Goal: Task Accomplishment & Management: Complete application form

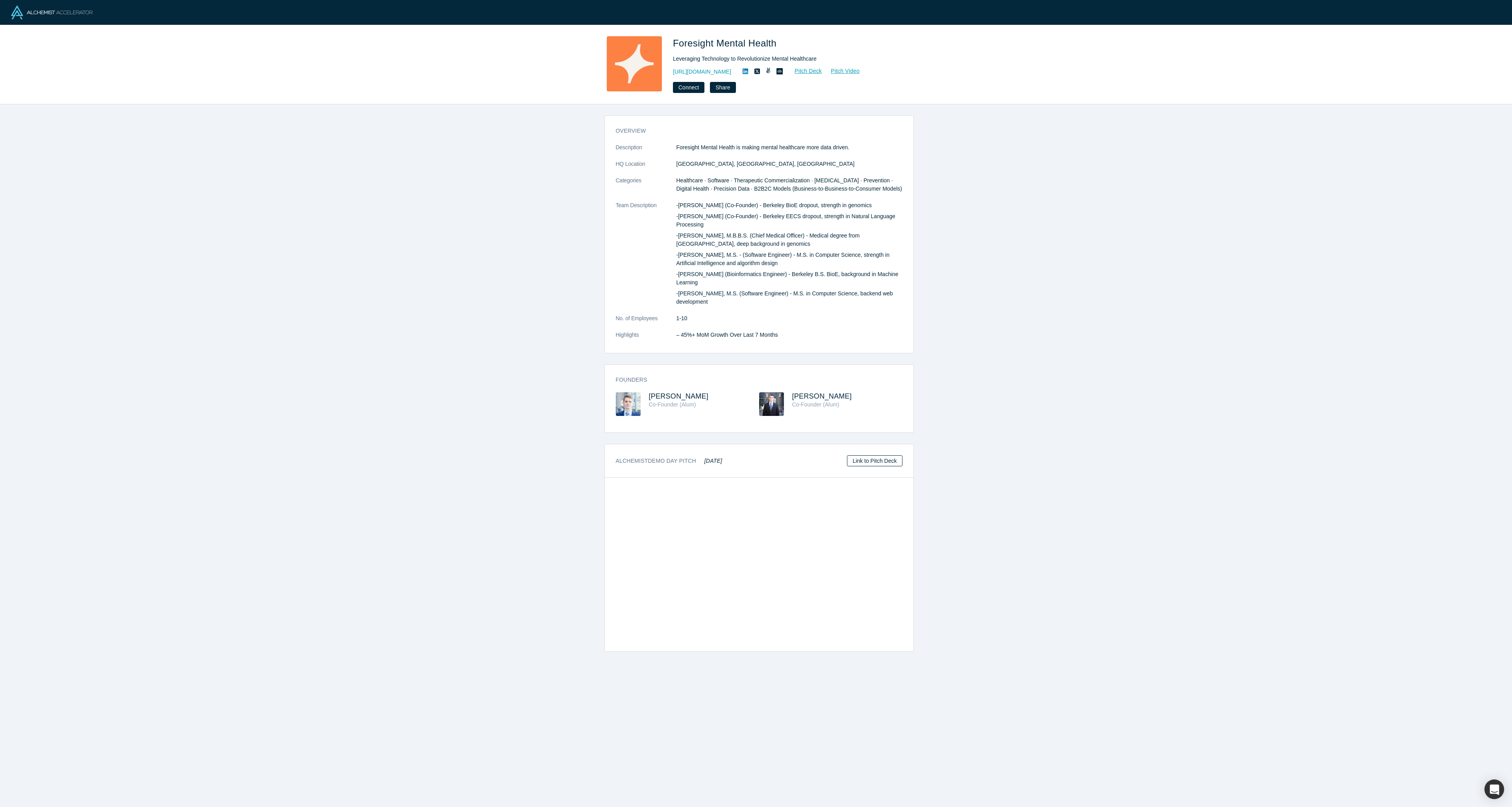
click at [862, 466] on link "Link to Pitch Deck" at bounding box center [875, 460] width 55 height 11
click at [815, 400] on span "[PERSON_NAME]" at bounding box center [822, 396] width 60 height 8
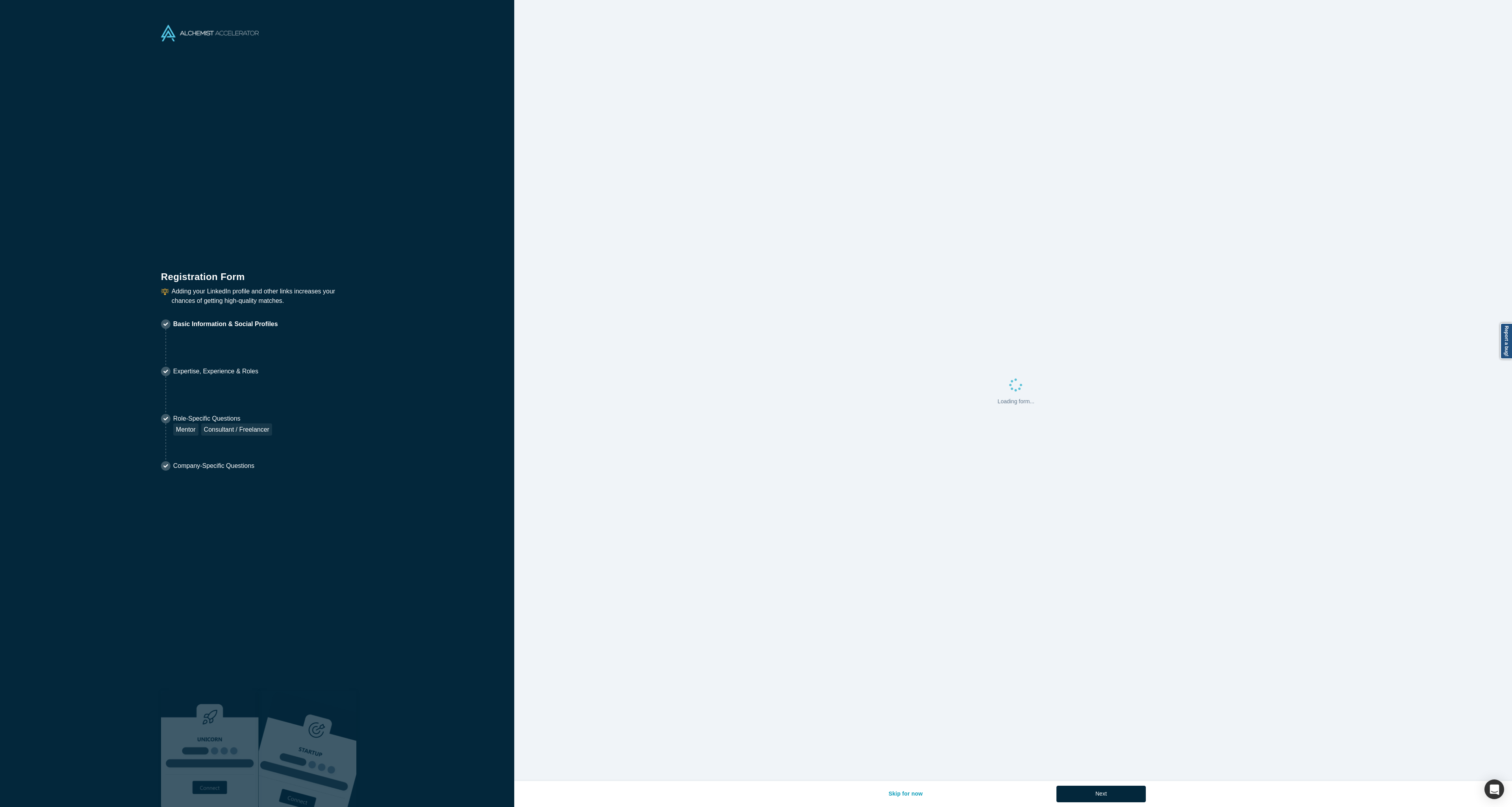
select select "GR"
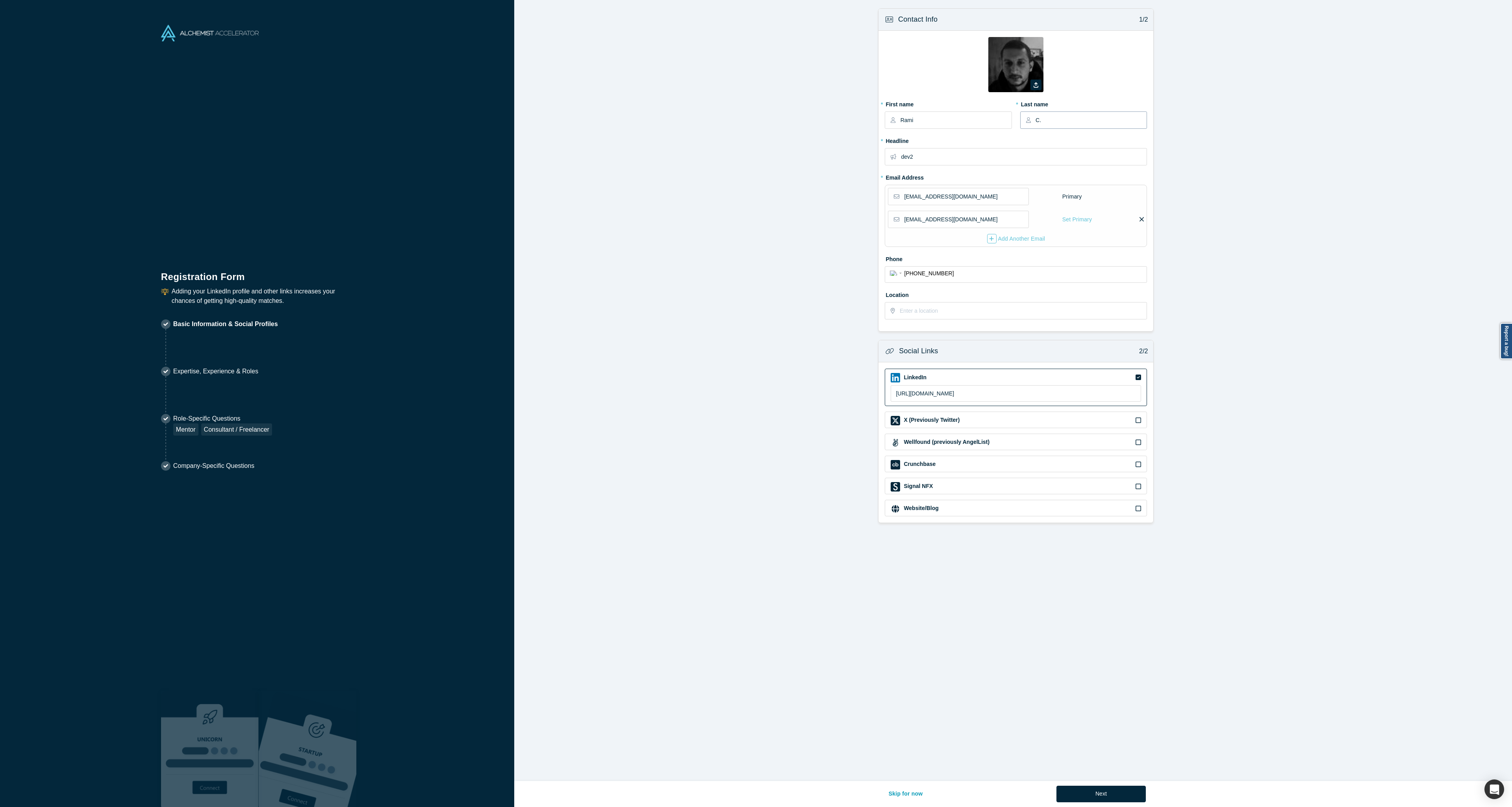
drag, startPoint x: 1047, startPoint y: 123, endPoint x: 1049, endPoint y: 119, distance: 4.5
click at [1047, 123] on input "C." at bounding box center [1091, 120] width 111 height 16
type input "C"
type input "g"
type input "h"
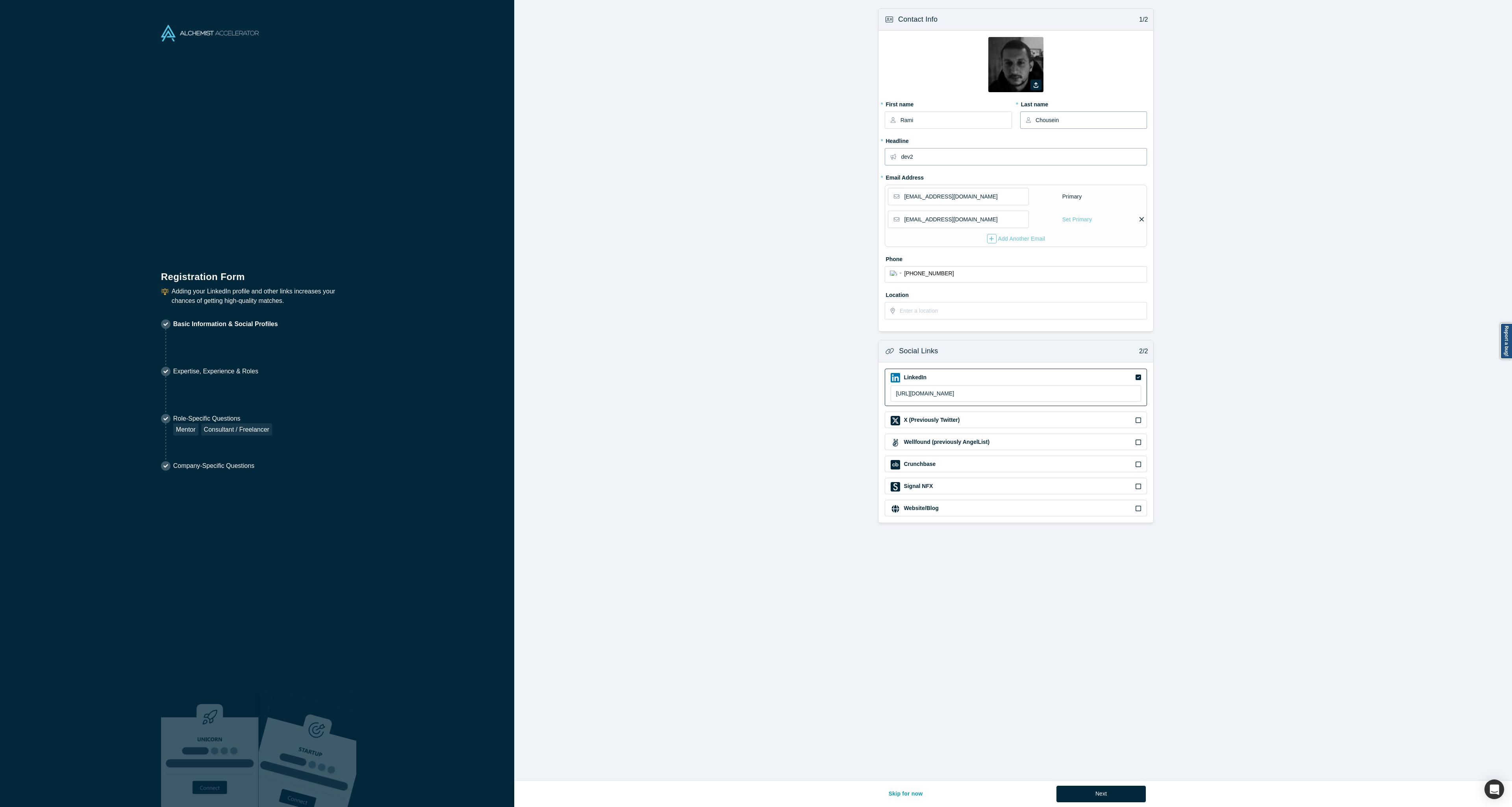
type input "Chousein"
click at [1051, 157] on input "dev2" at bounding box center [1024, 157] width 245 height 16
type input "d"
click at [1051, 157] on input "text" at bounding box center [1024, 157] width 245 height 16
type input "H"
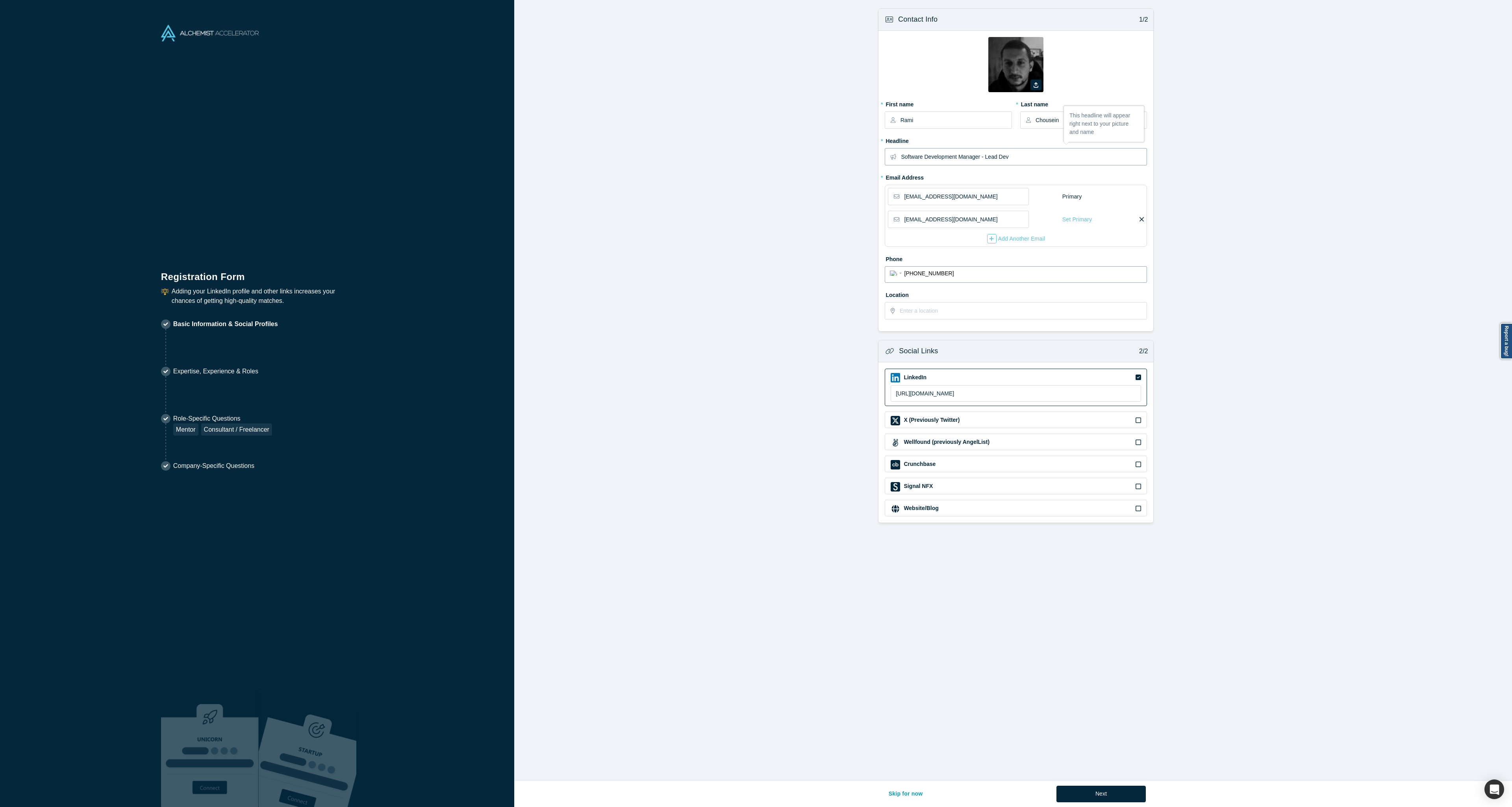
type input "Software Development Manager - Lead Dev"
click at [961, 273] on input "+30 697 818 7669" at bounding box center [1023, 273] width 238 height 11
click at [965, 306] on input "text" at bounding box center [1023, 310] width 247 height 16
click at [963, 313] on input "text" at bounding box center [1023, 310] width 247 height 16
click at [962, 312] on input "text" at bounding box center [1023, 310] width 247 height 16
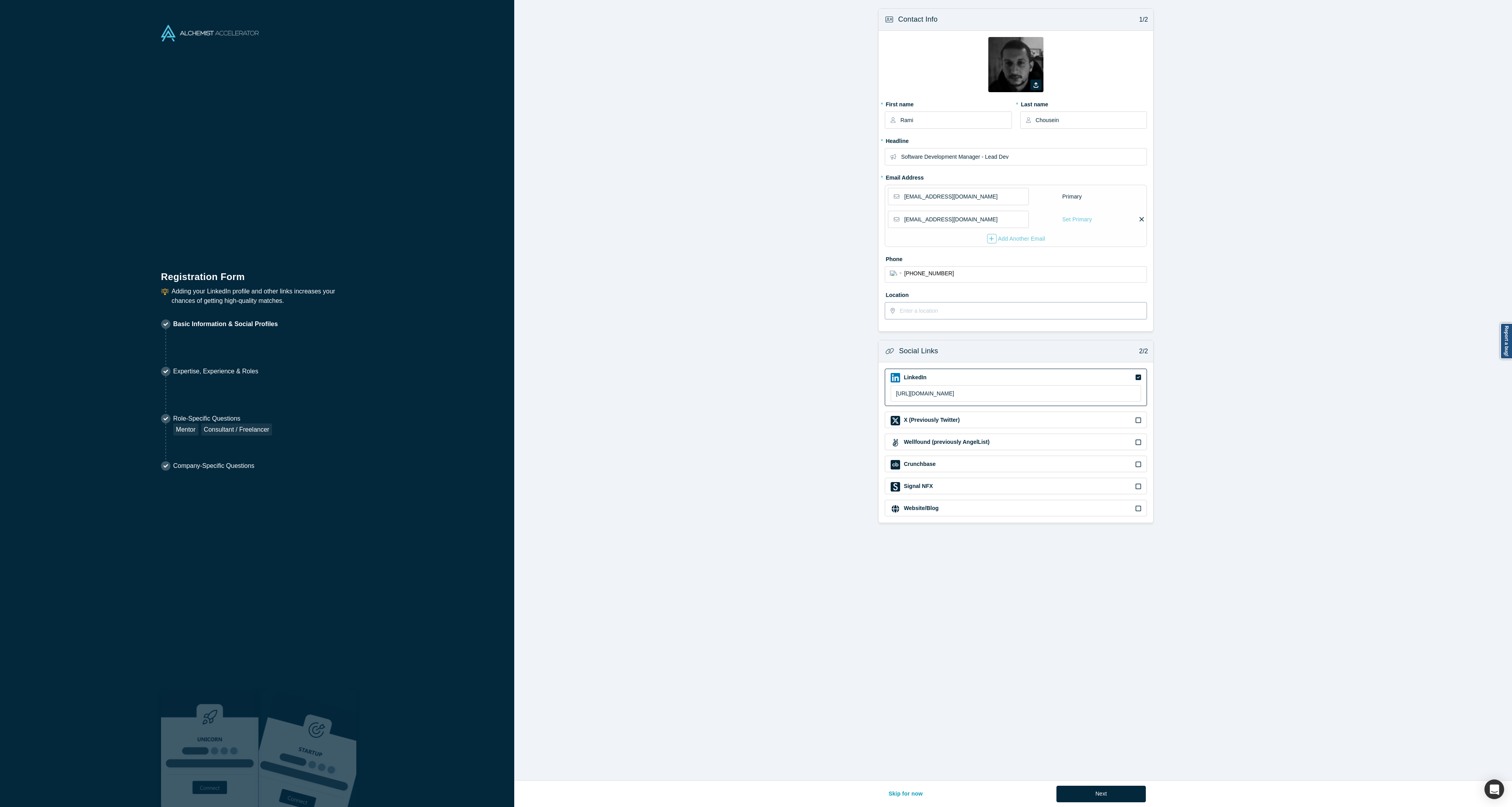
click at [962, 312] on input "text" at bounding box center [1023, 310] width 247 height 16
type input "Athens, Greece"
click at [1108, 788] on button "Next" at bounding box center [1101, 794] width 89 height 16
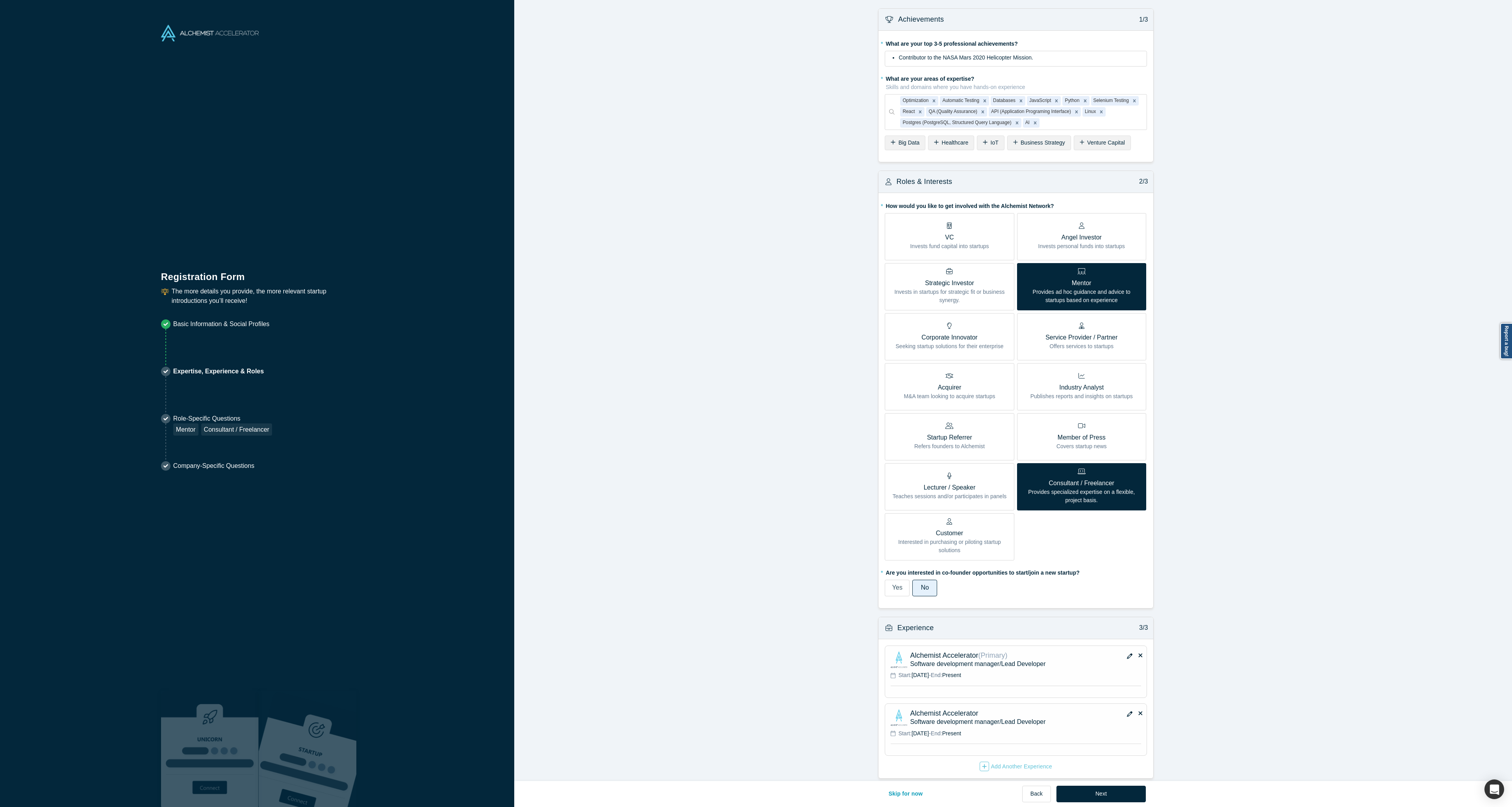
click at [1113, 283] on p "Mentor" at bounding box center [1082, 283] width 117 height 9
click at [0, 0] on input "Mentor Provides ad hoc guidance and advice to startups based on experience" at bounding box center [0, 0] width 0 height 0
click at [1102, 279] on p "Mentor" at bounding box center [1082, 283] width 117 height 9
click at [0, 0] on input "Mentor Provides ad hoc guidance and advice to startups based on experience" at bounding box center [0, 0] width 0 height 0
click at [1087, 241] on p "Angel Investor" at bounding box center [1082, 237] width 87 height 9
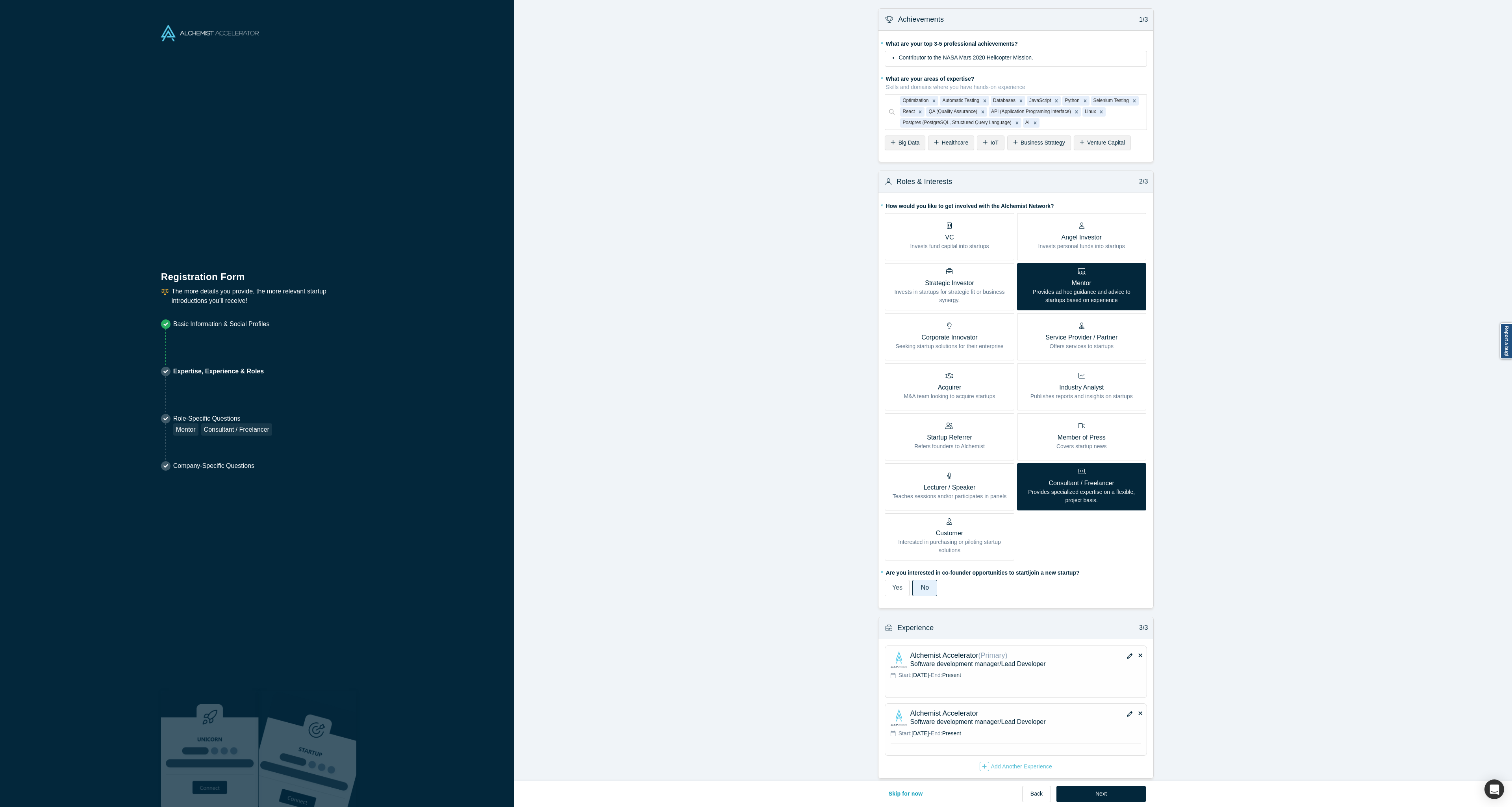
click at [0, 0] on input "Angel Investor Invests personal funds into startups" at bounding box center [0, 0] width 0 height 0
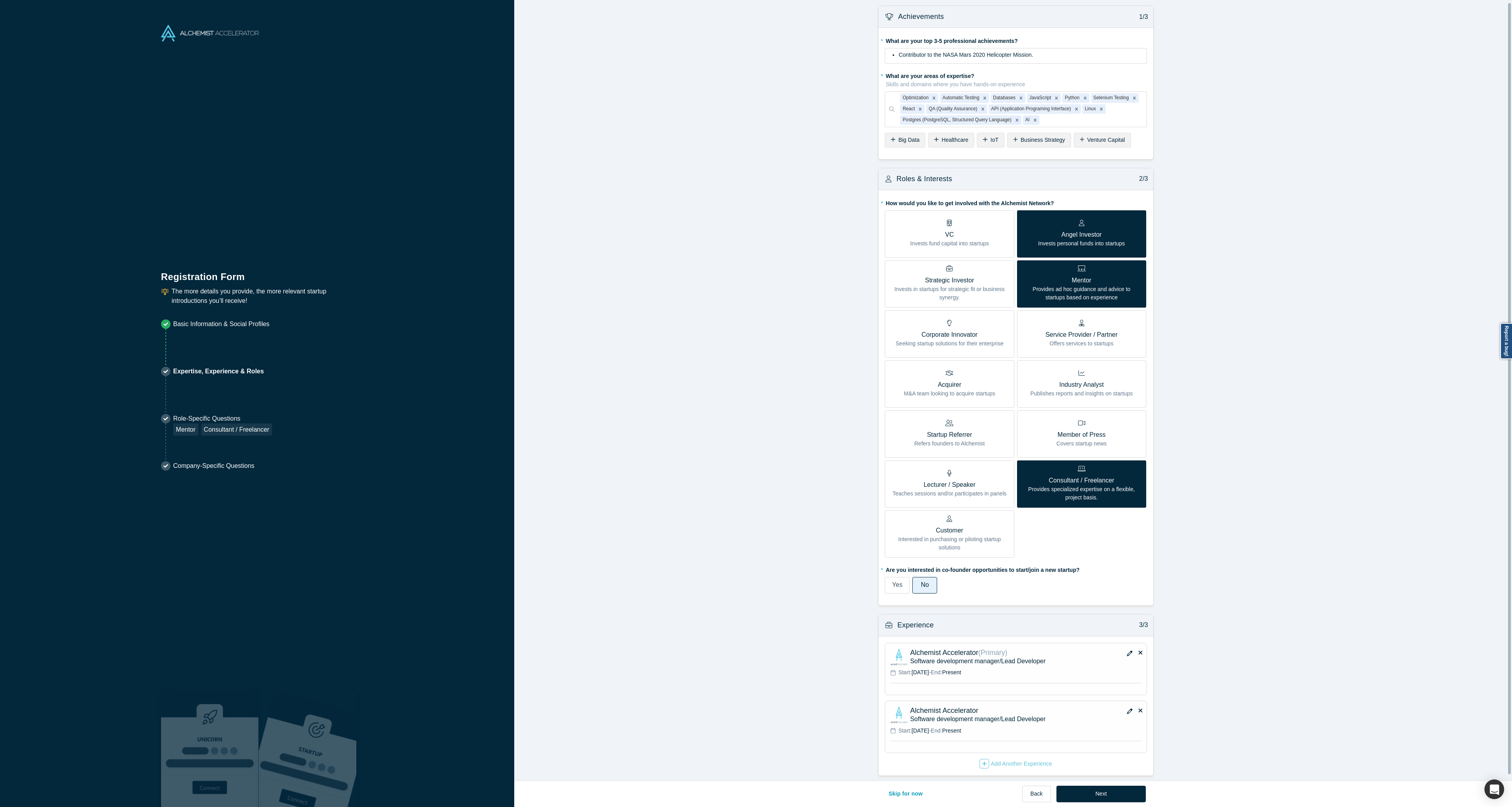
scroll to position [9, 0]
click at [900, 578] on label "Yes" at bounding box center [897, 585] width 25 height 16
click at [0, 0] on input "Yes" at bounding box center [0, 0] width 0 height 0
click at [921, 581] on span "No" at bounding box center [924, 584] width 8 height 6
click at [0, 0] on input "No" at bounding box center [0, 0] width 0 height 0
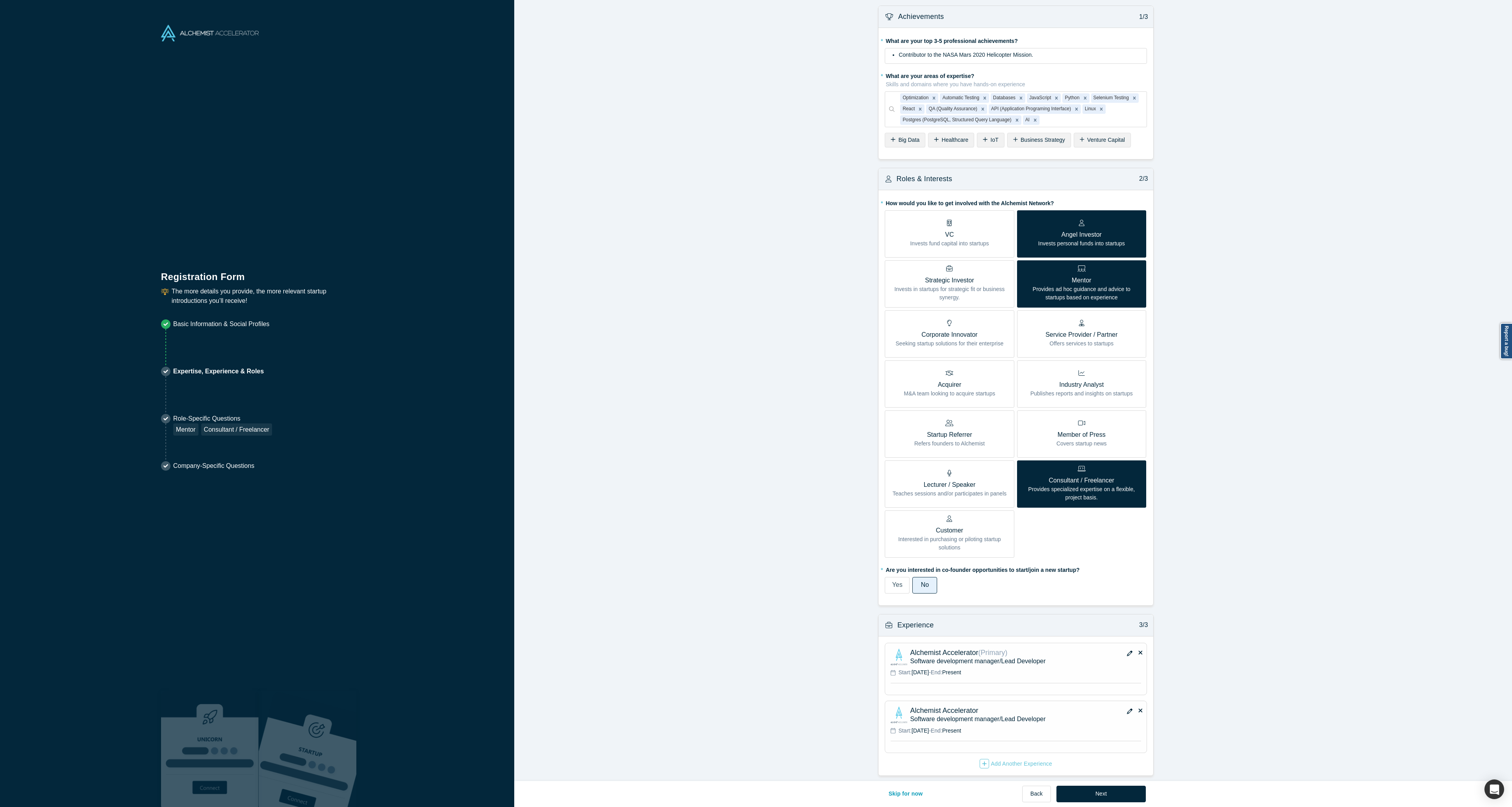
click at [1127, 650] on icon "button" at bounding box center [1129, 653] width 5 height 5
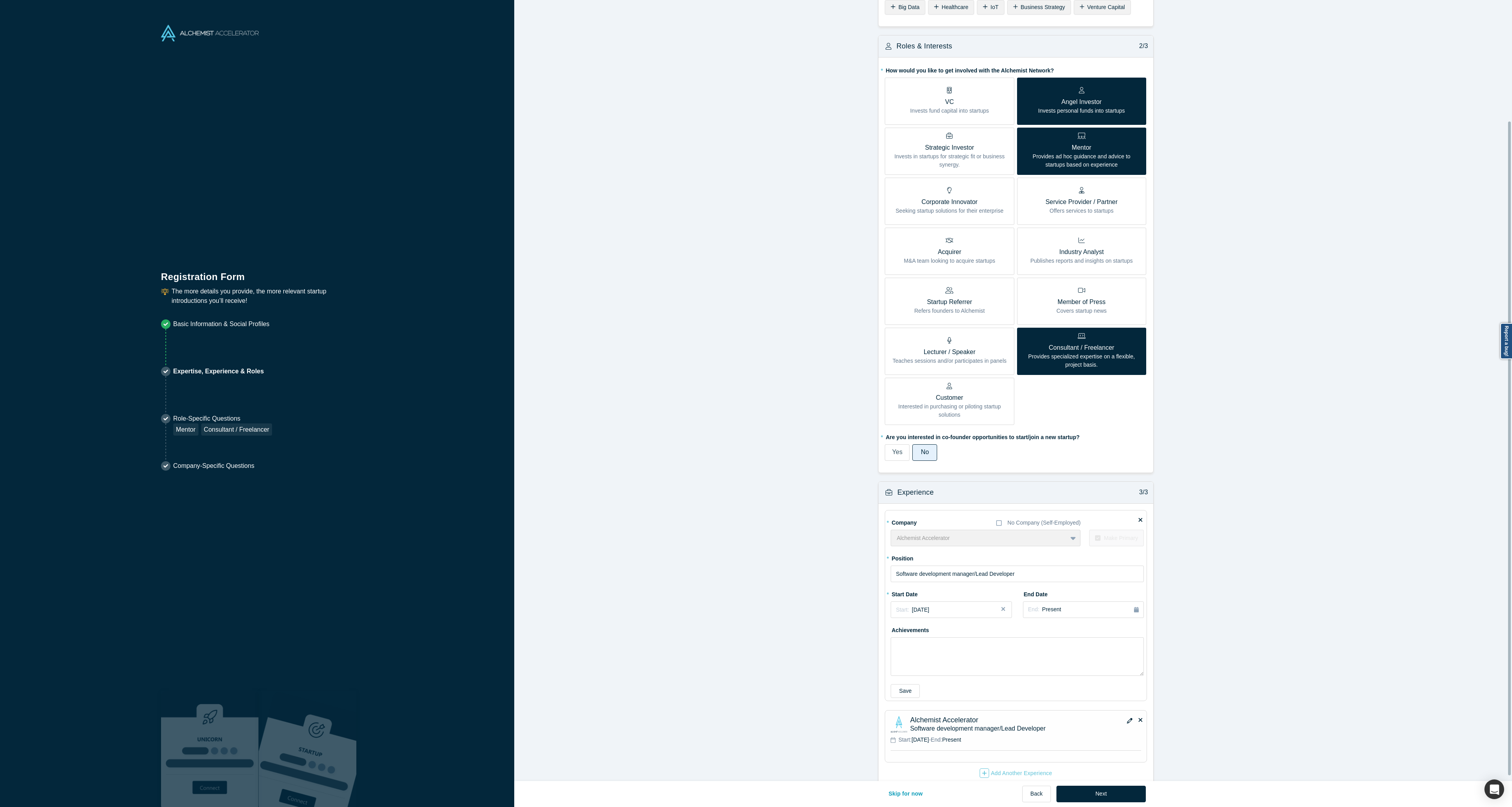
scroll to position [150, 0]
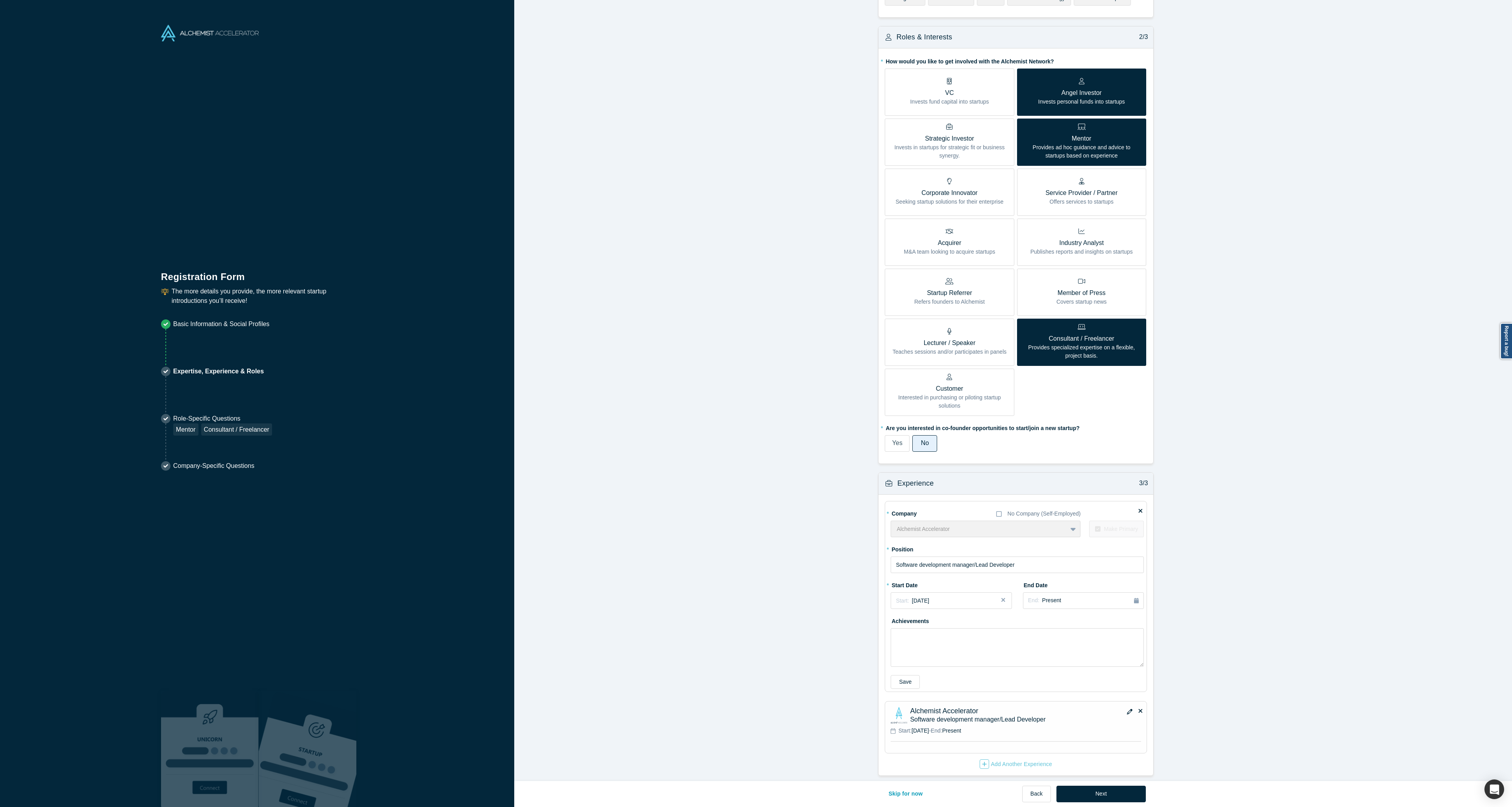
click at [1138, 707] on icon at bounding box center [1140, 710] width 4 height 6
click at [0, 0] on input "checkbox" at bounding box center [0, 0] width 0 height 0
click at [1000, 763] on button "Add Another Experience" at bounding box center [1015, 764] width 73 height 10
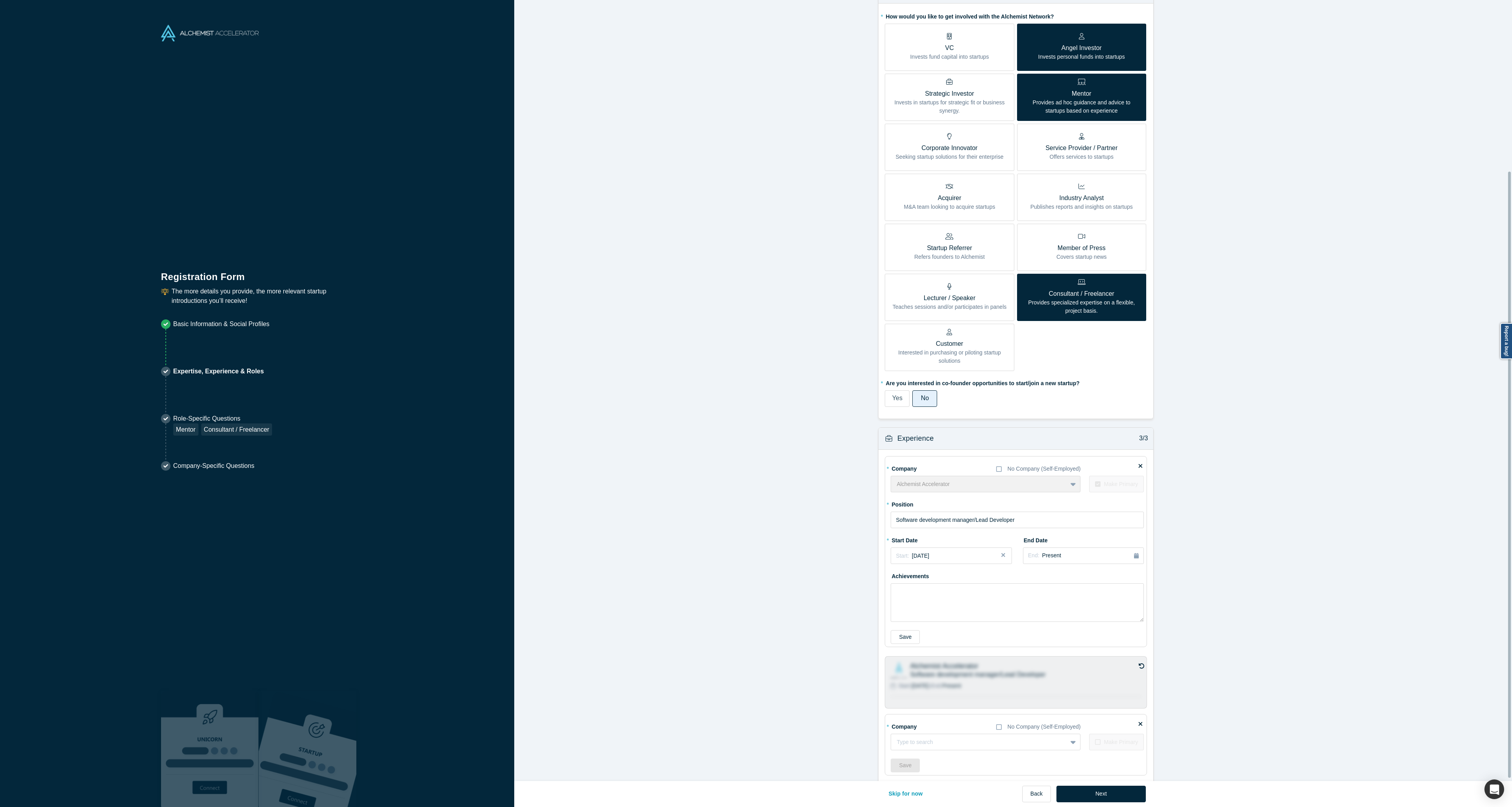
scroll to position [224, 0]
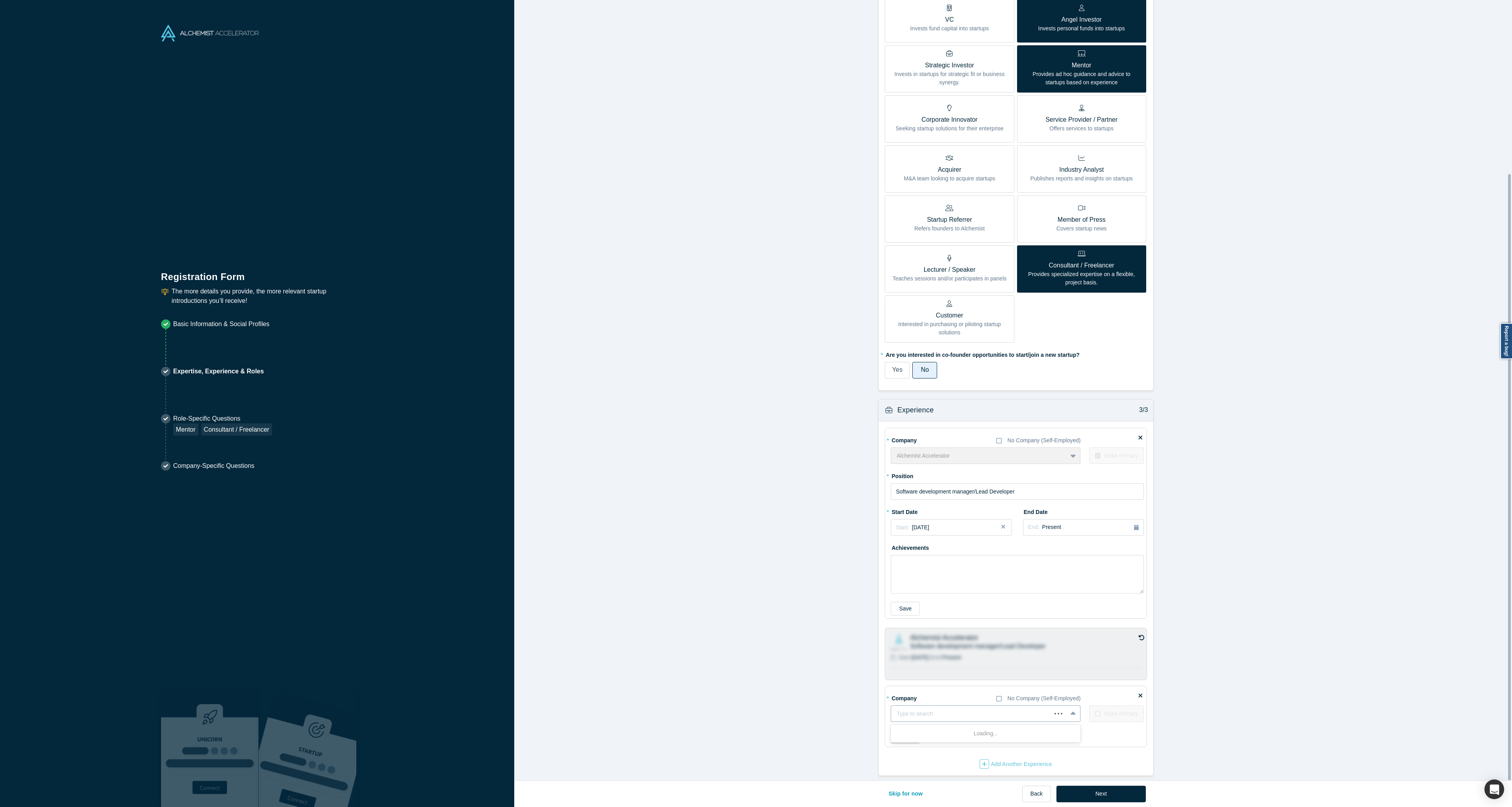
click at [1024, 710] on div at bounding box center [971, 714] width 149 height 10
type input "Bigleaf"
click at [946, 731] on div "Add company: Bigleaf" at bounding box center [985, 733] width 190 height 15
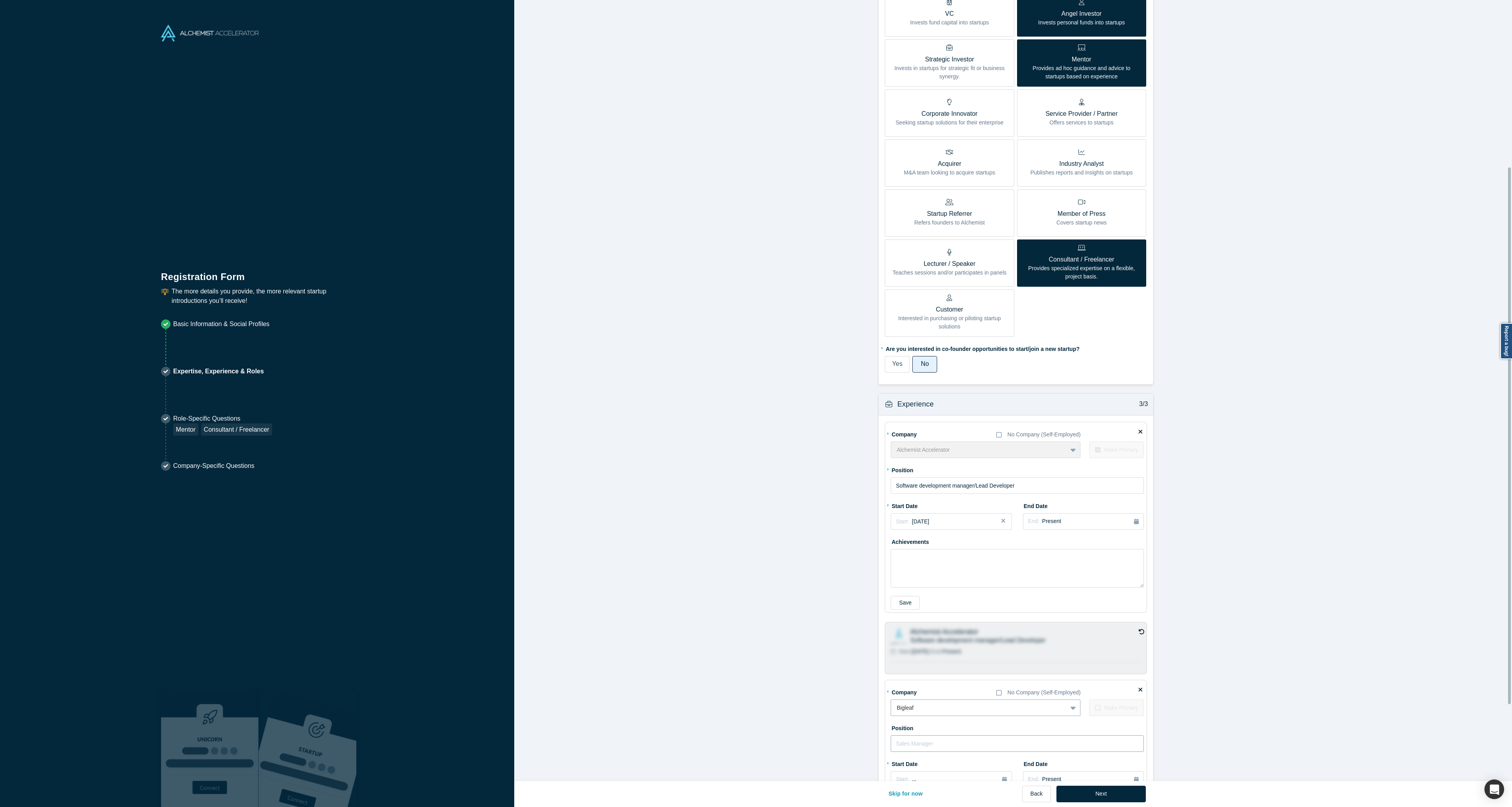
scroll to position [353, 0]
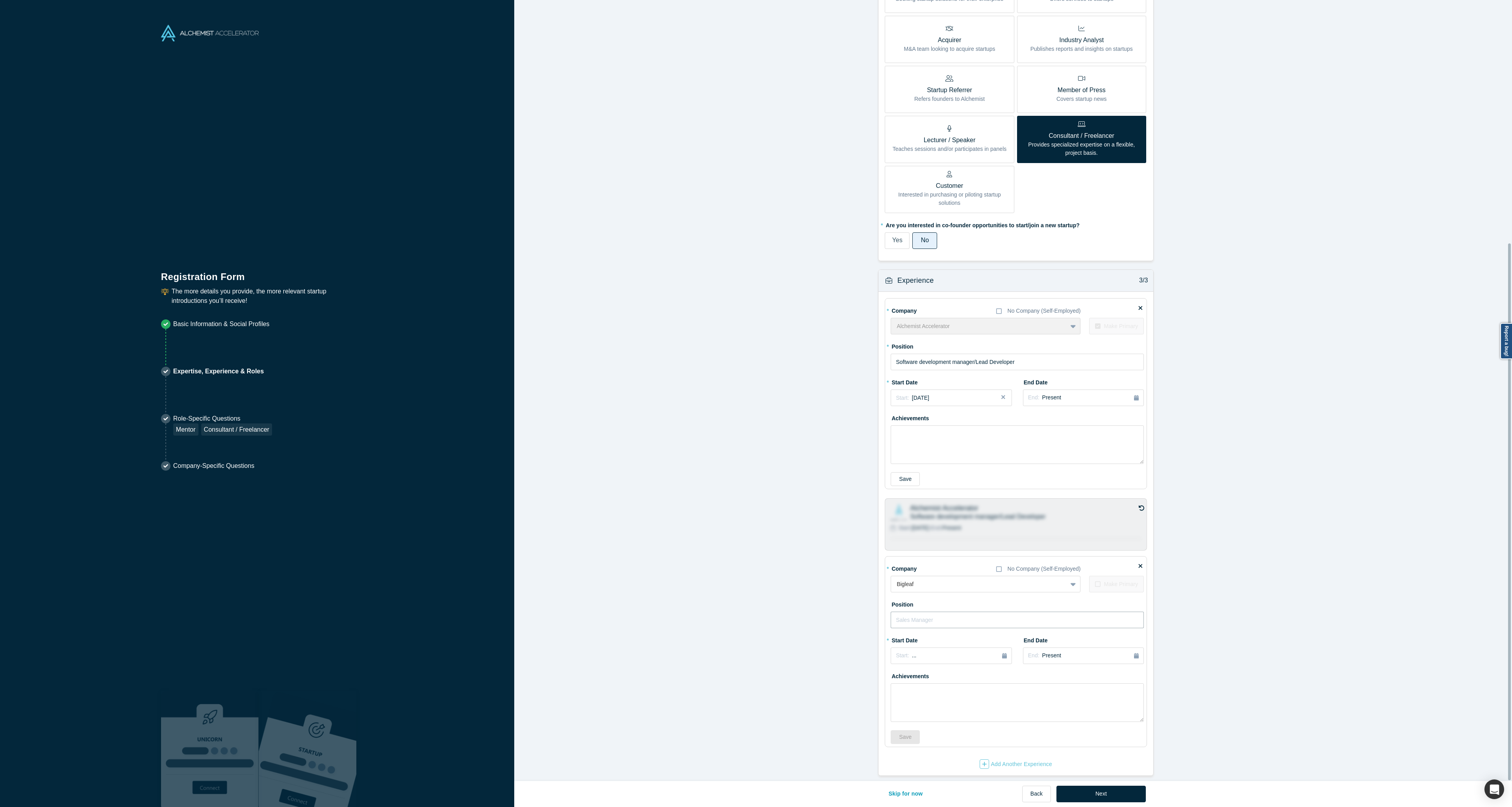
click at [929, 612] on input "text" at bounding box center [1017, 620] width 253 height 16
type input "Head of Development"
click at [942, 651] on div "Start: ..." at bounding box center [951, 656] width 111 height 9
click at [892, 674] on button "Previous Year" at bounding box center [893, 677] width 8 height 8
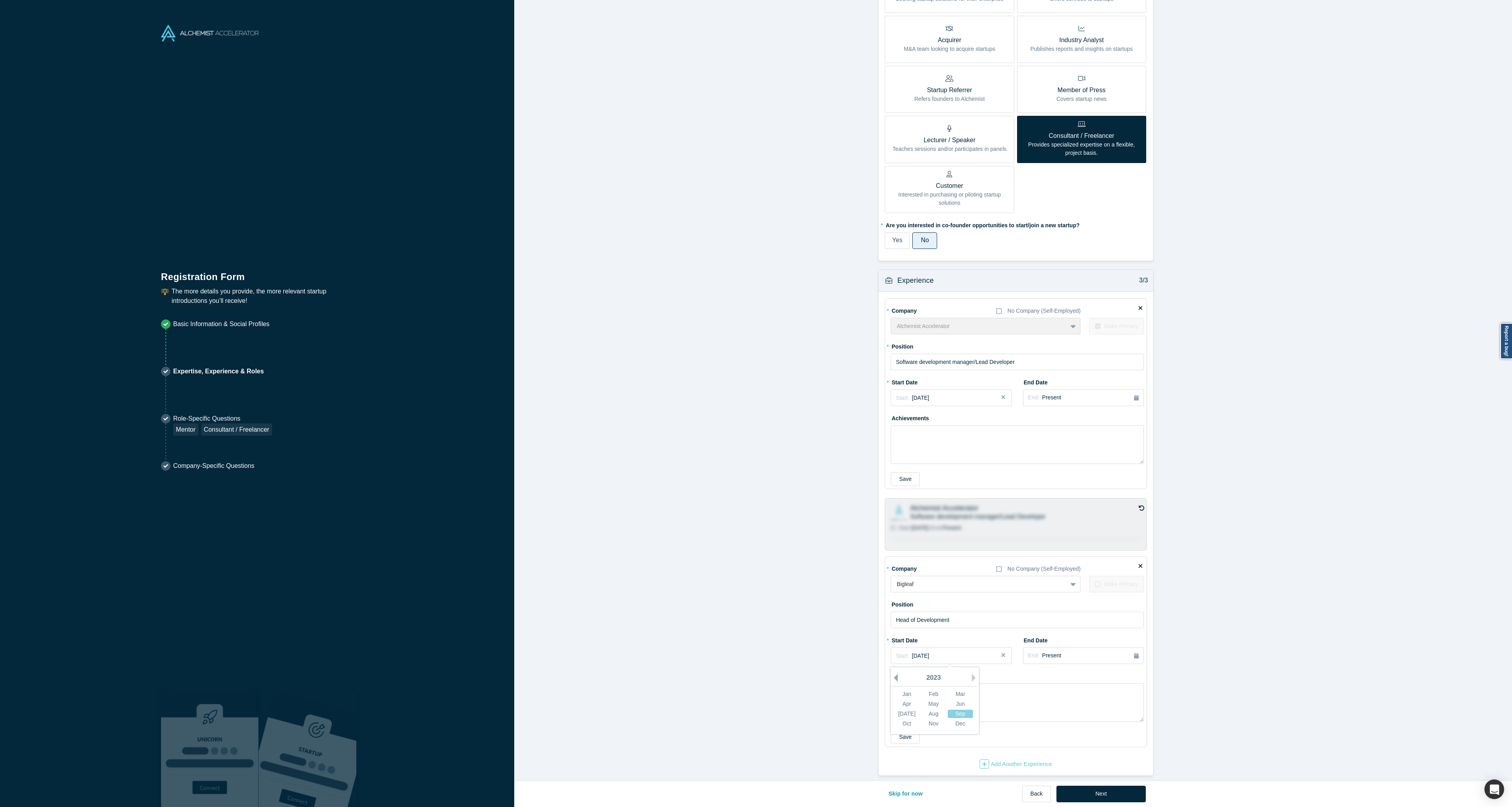
click at [892, 674] on button "Previous Year" at bounding box center [893, 677] width 8 height 8
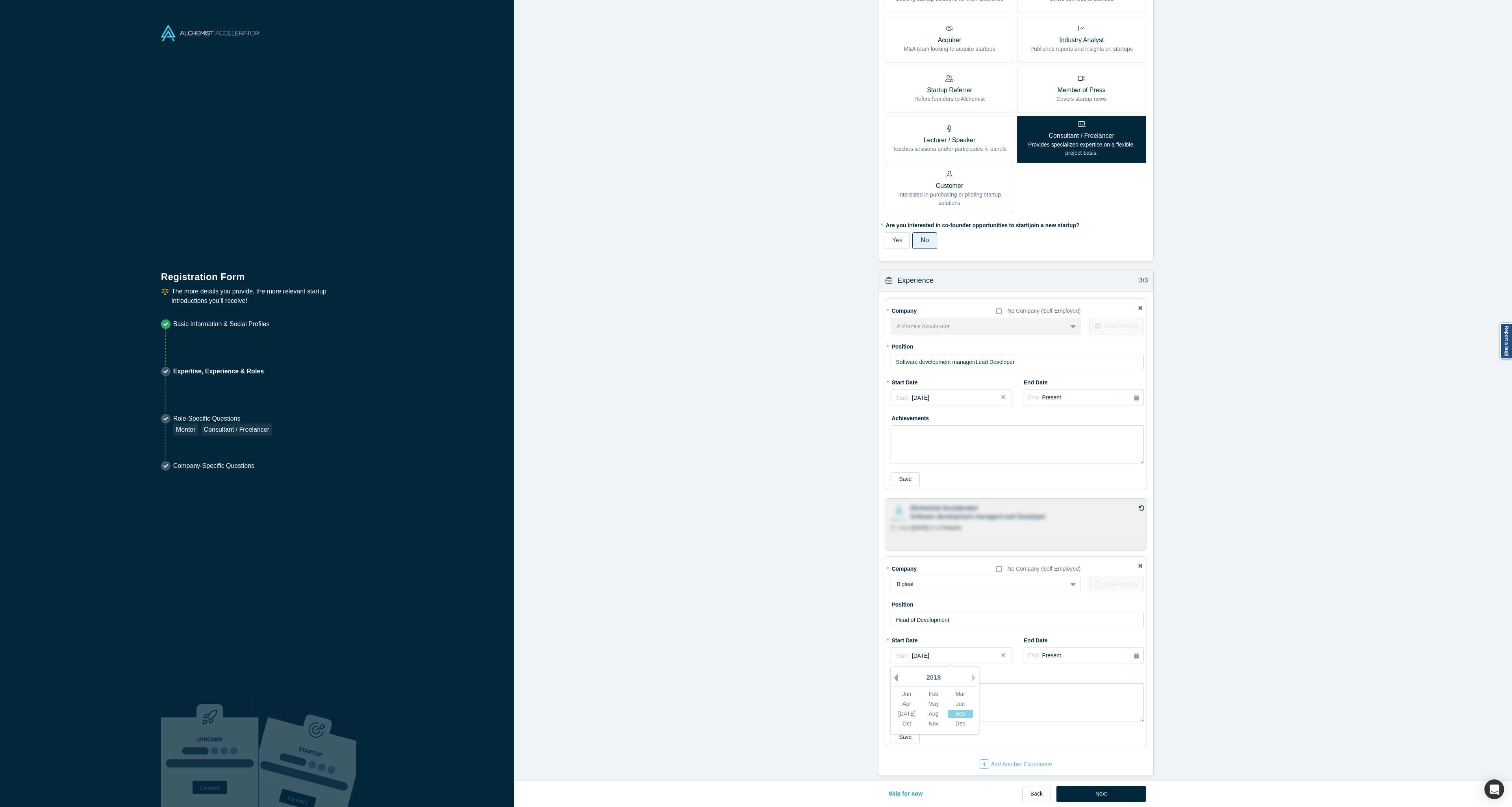
click at [892, 674] on button "Previous Year" at bounding box center [893, 677] width 8 height 8
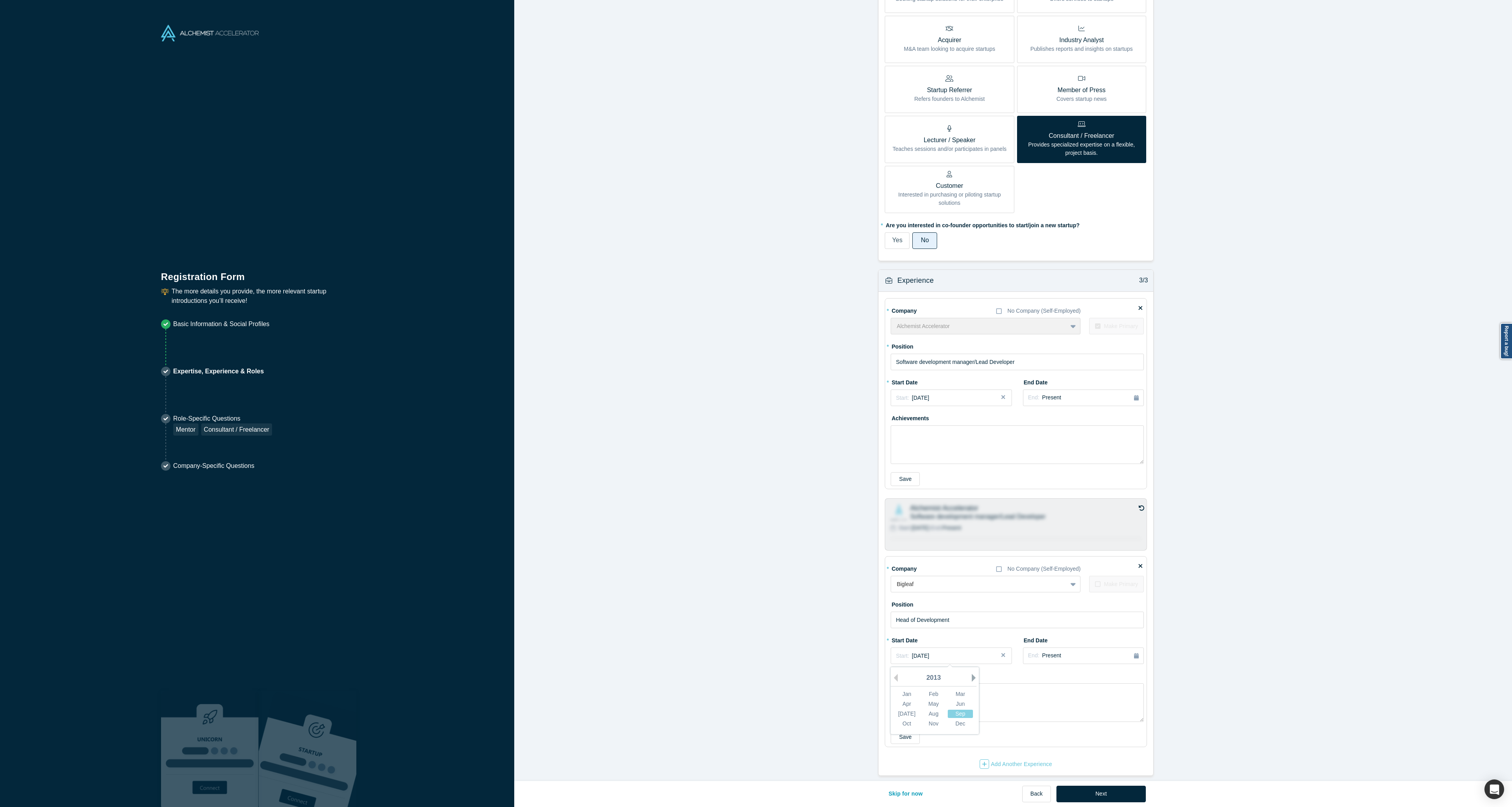
click at [972, 674] on button "Next Year" at bounding box center [976, 677] width 8 height 8
click at [1072, 654] on div "End: Present" at bounding box center [1084, 656] width 111 height 9
click at [1058, 674] on button "Previous Year" at bounding box center [1058, 677] width 8 height 8
click at [1058, 674] on button "Previous Year" at bounding box center [1058, 677] width 8 height 8
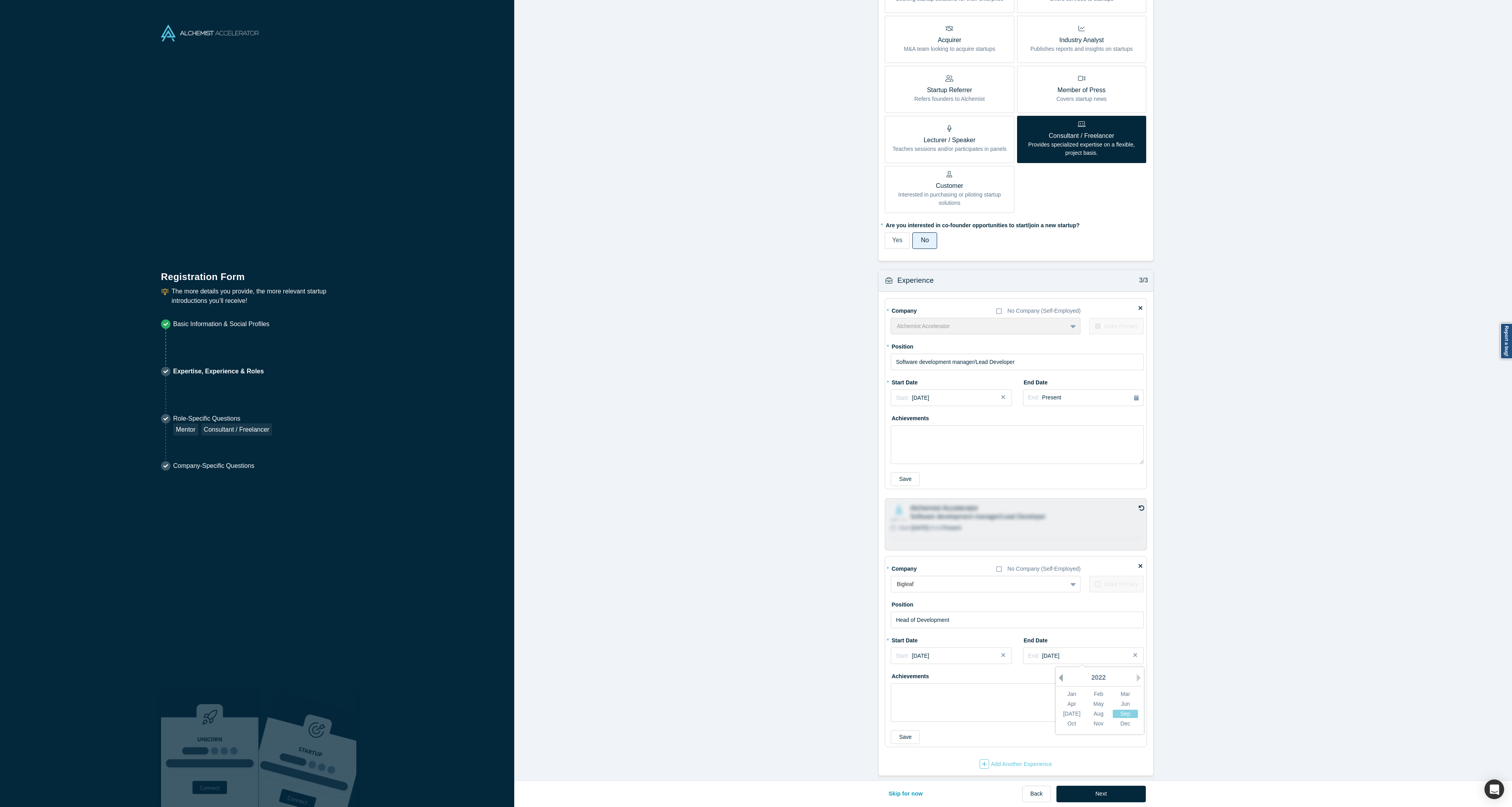
click at [1058, 674] on button "Previous Year" at bounding box center [1058, 677] width 8 height 8
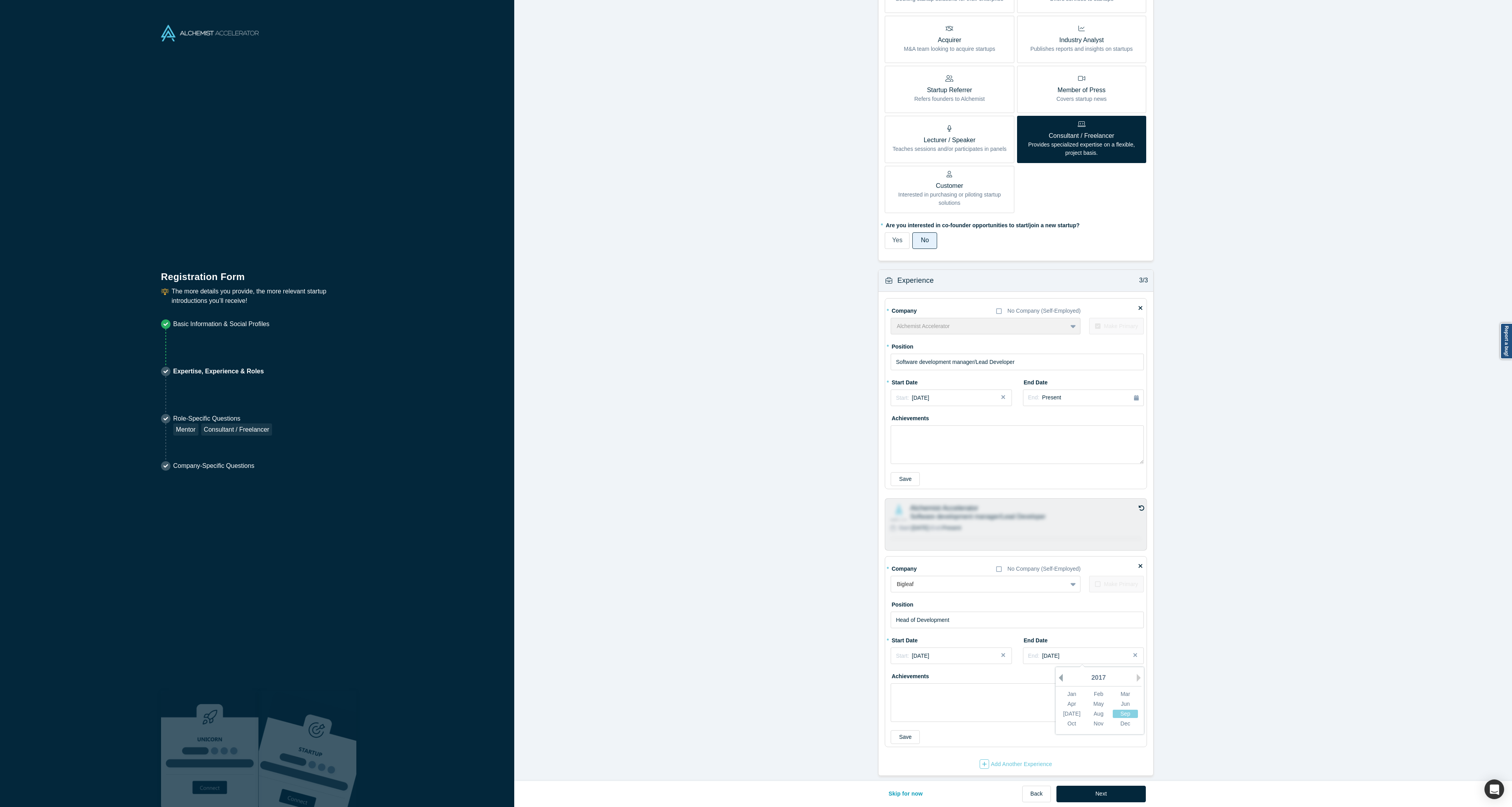
click at [1058, 674] on button "Previous Year" at bounding box center [1058, 677] width 8 height 8
click at [1231, 661] on form "Achievements 1/3 * What are your top 3-5 professional achievements? Contributor…" at bounding box center [1016, 218] width 1004 height 1115
click at [912, 730] on button "Save" at bounding box center [905, 737] width 29 height 13
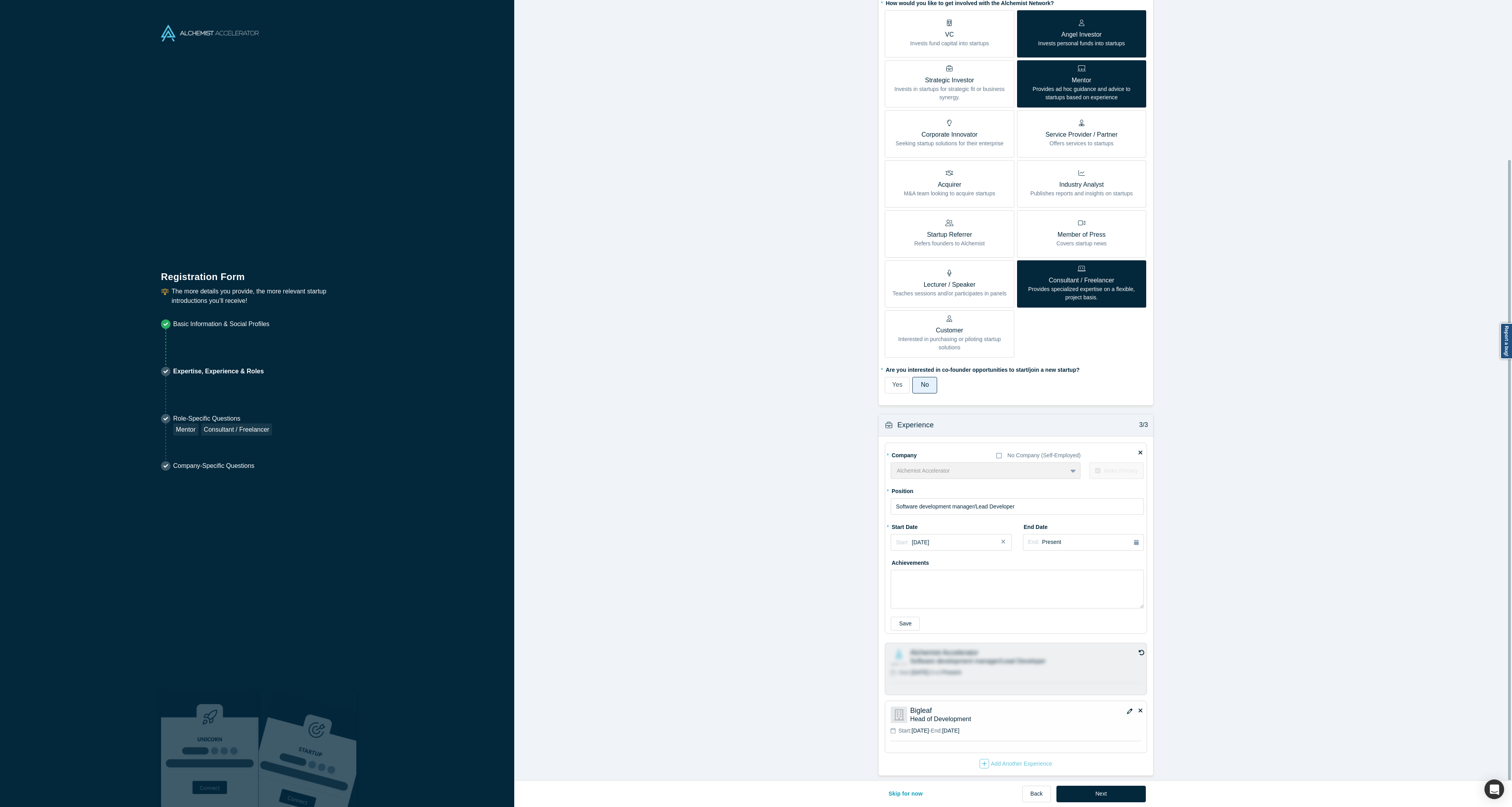
scroll to position [207, 0]
click at [974, 502] on input "Software development manager/Lead Developer" at bounding box center [1017, 507] width 253 height 16
drag, startPoint x: 919, startPoint y: 500, endPoint x: 1132, endPoint y: 558, distance: 220.8
click at [919, 499] on input "Software development manager - Lead Developer" at bounding box center [1017, 507] width 253 height 16
type input "Software Development Manager - Lead Developer"
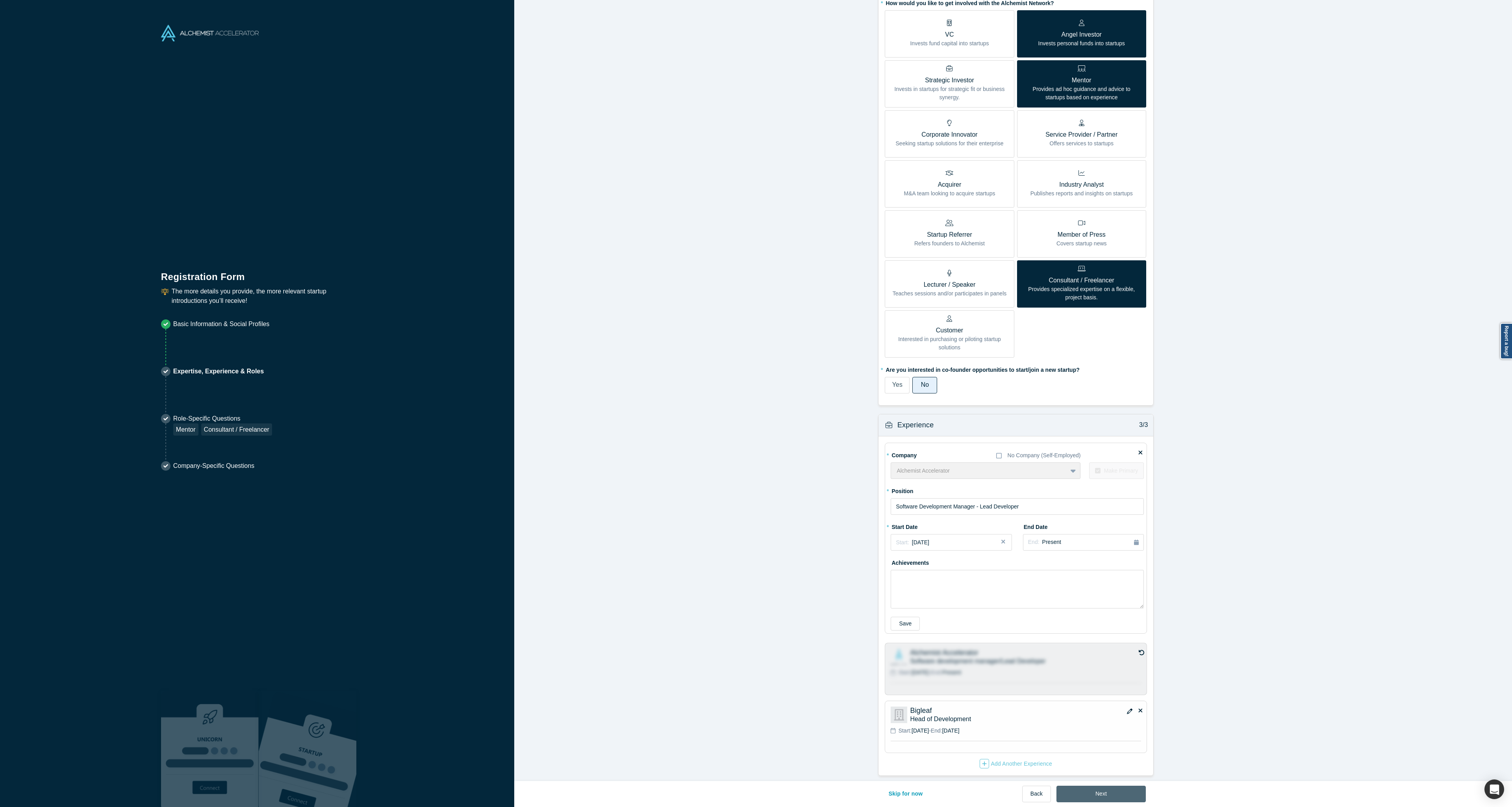
click at [1130, 792] on button "Next" at bounding box center [1101, 794] width 89 height 16
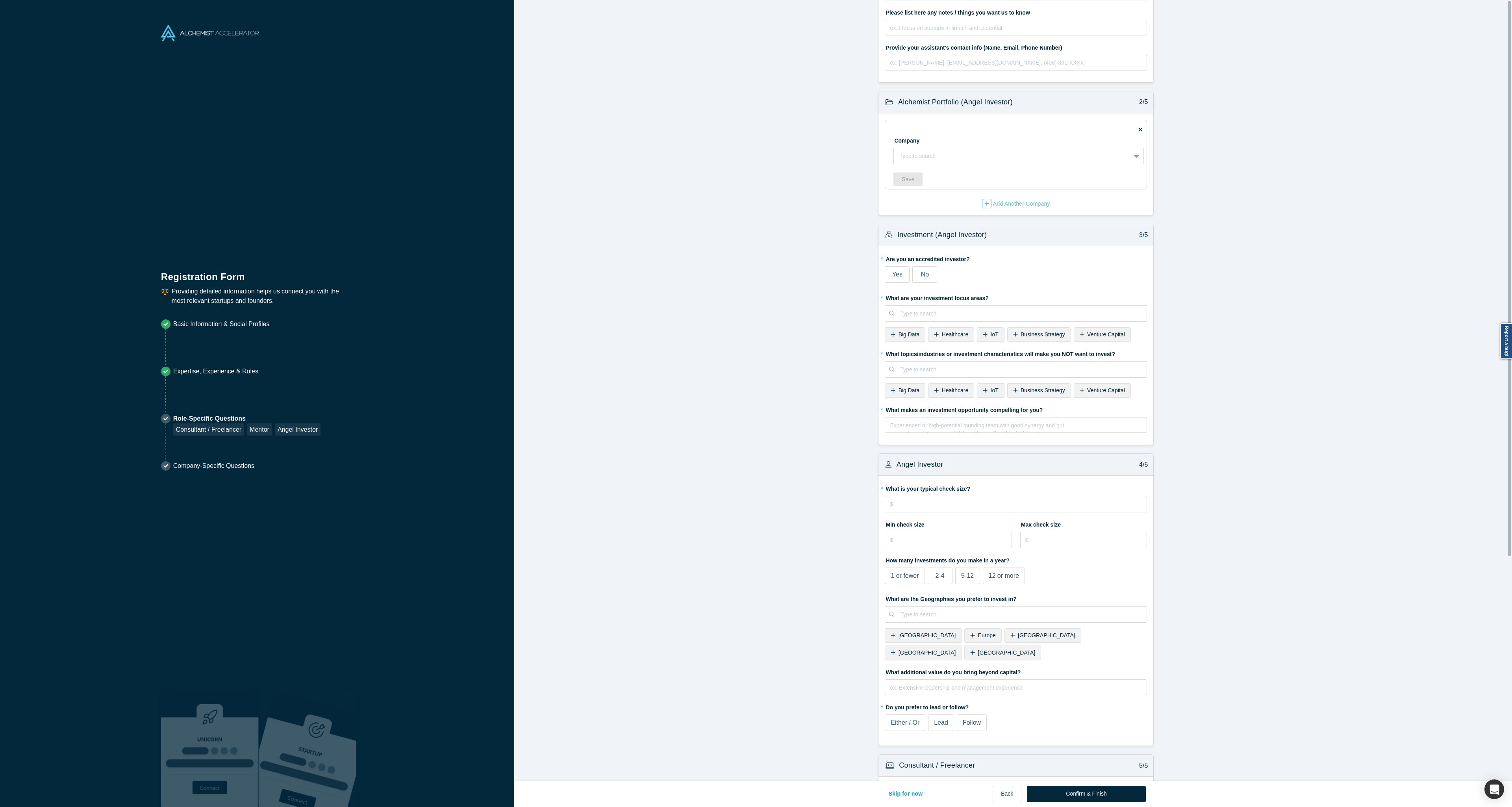
scroll to position [0, 0]
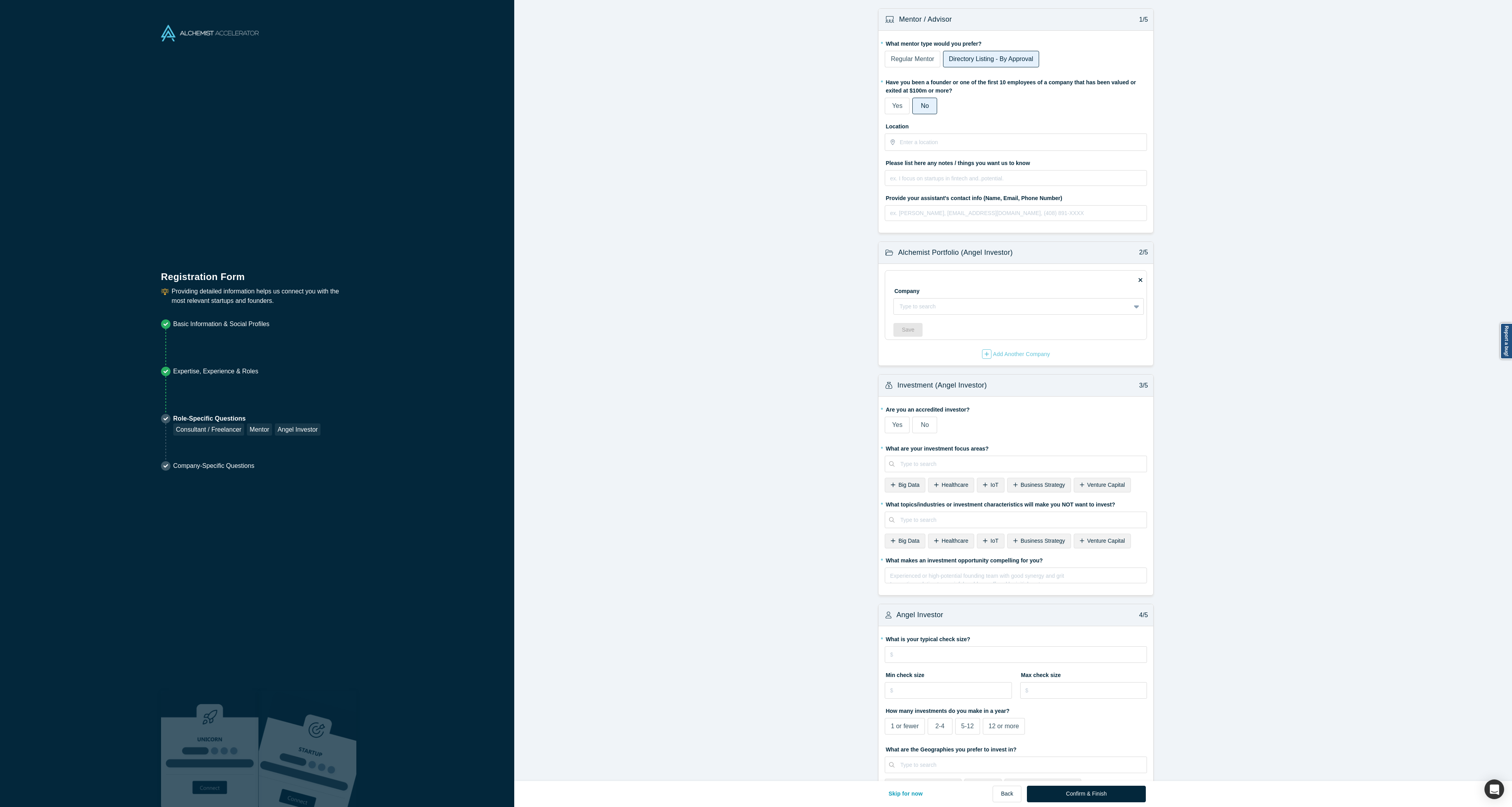
click at [901, 60] on span "Regular Mentor" at bounding box center [912, 59] width 43 height 6
click at [0, 0] on input "Regular Mentor" at bounding box center [0, 0] width 0 height 0
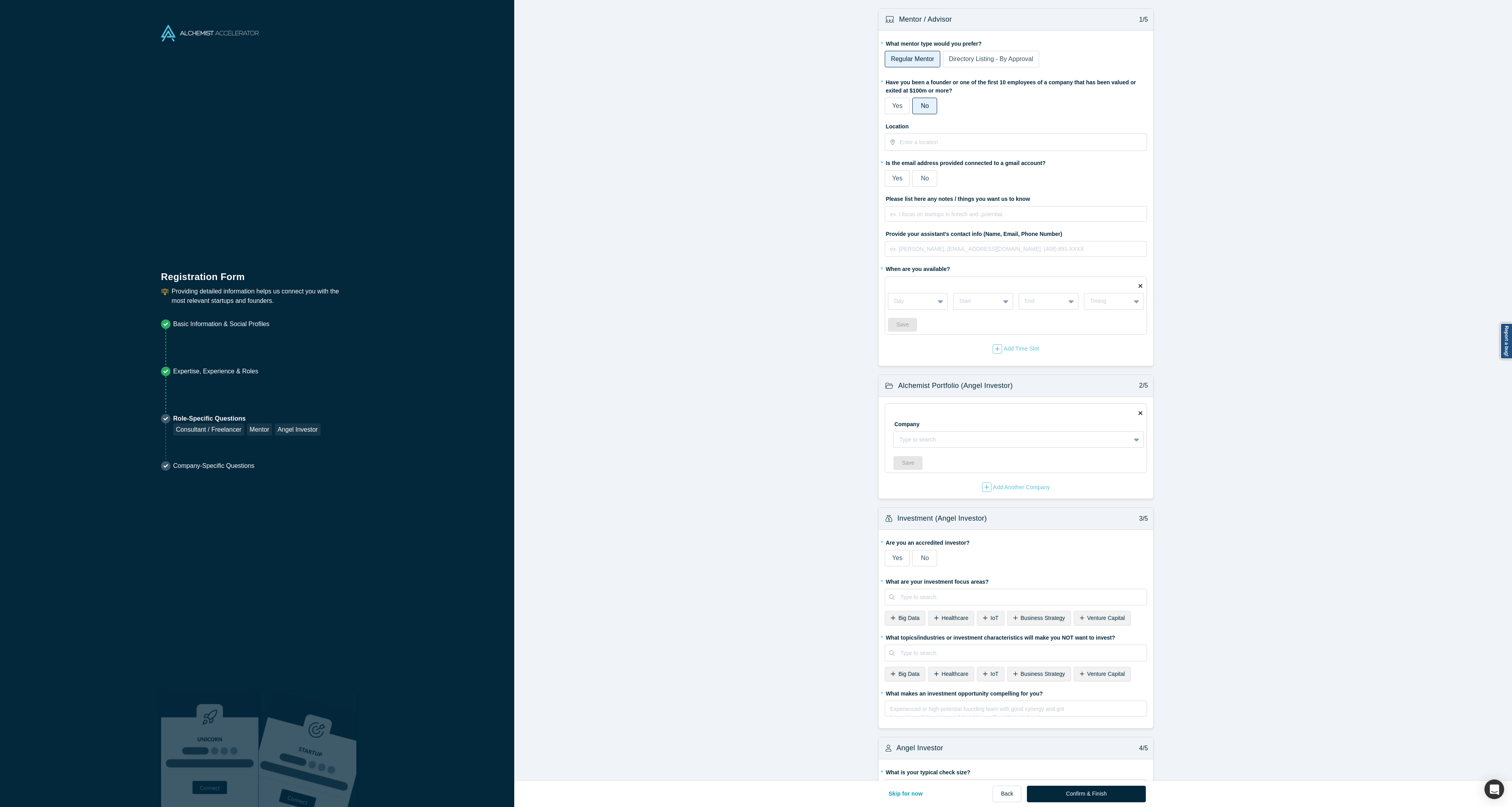
click at [974, 63] on div "Directory Listing - By Approval" at bounding box center [991, 59] width 85 height 9
click at [0, 0] on input "Directory Listing - By Approval" at bounding box center [0, 0] width 0 height 0
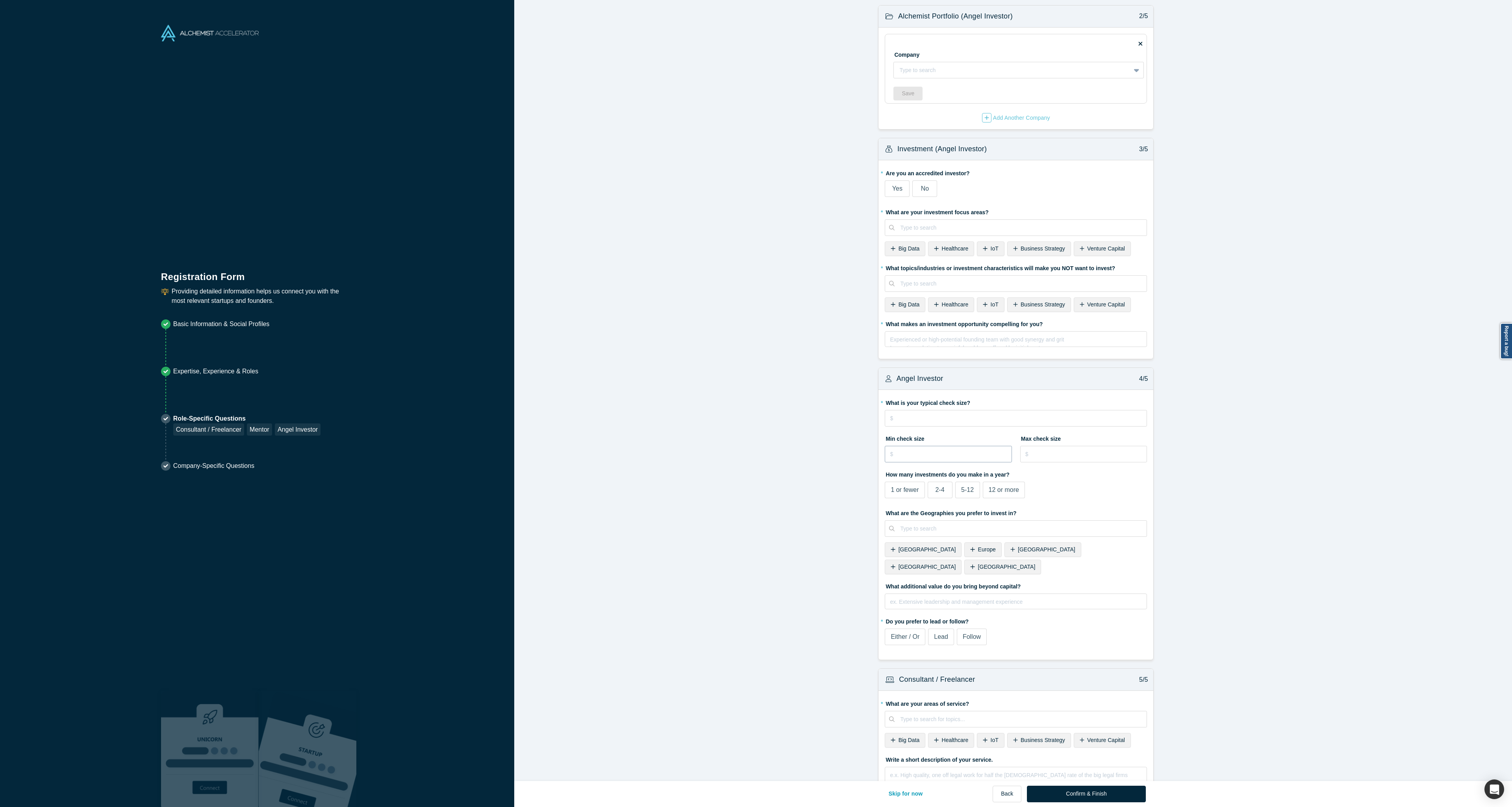
scroll to position [315, 0]
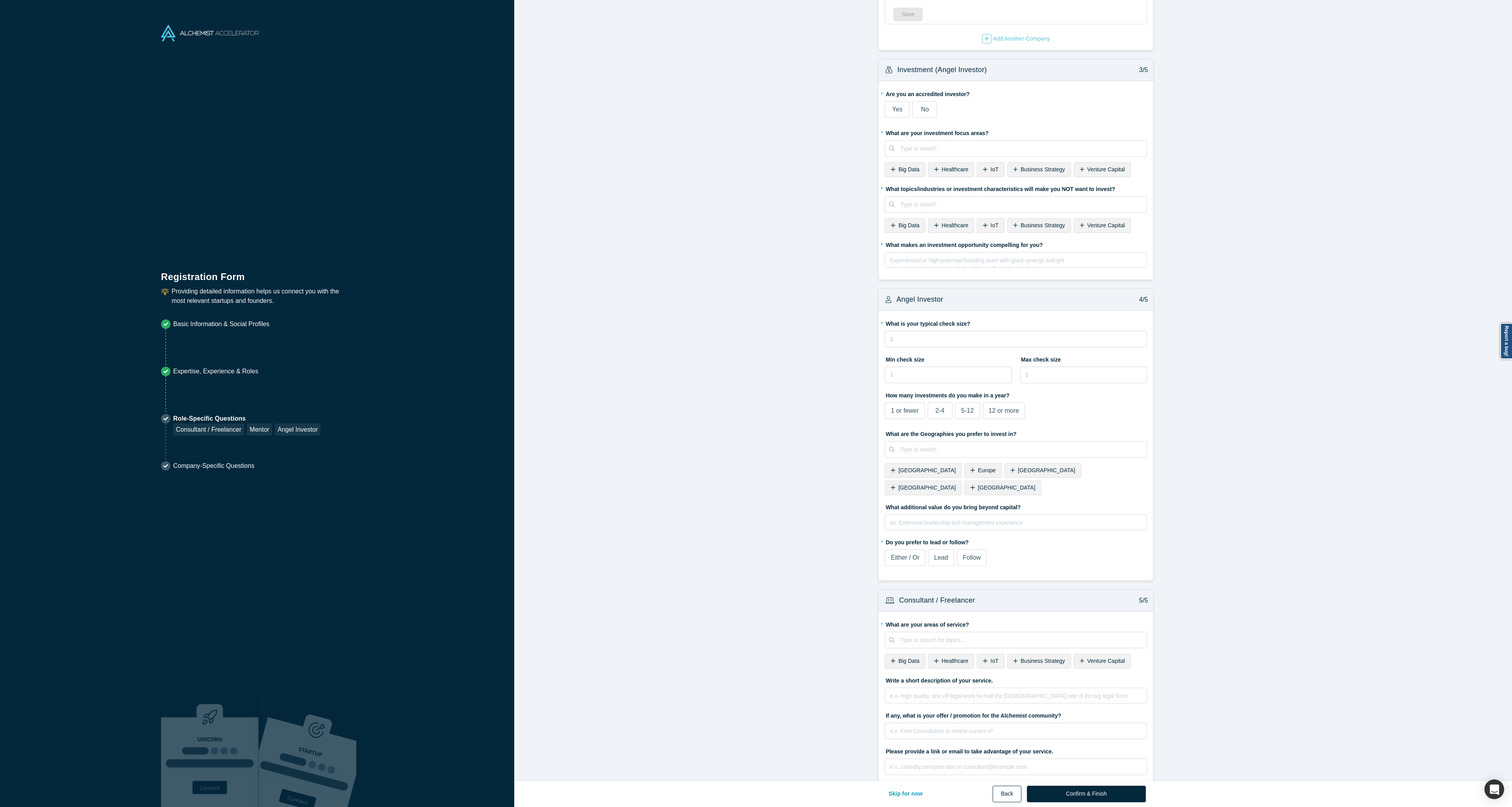
click at [1000, 791] on button "Back" at bounding box center [1007, 794] width 29 height 16
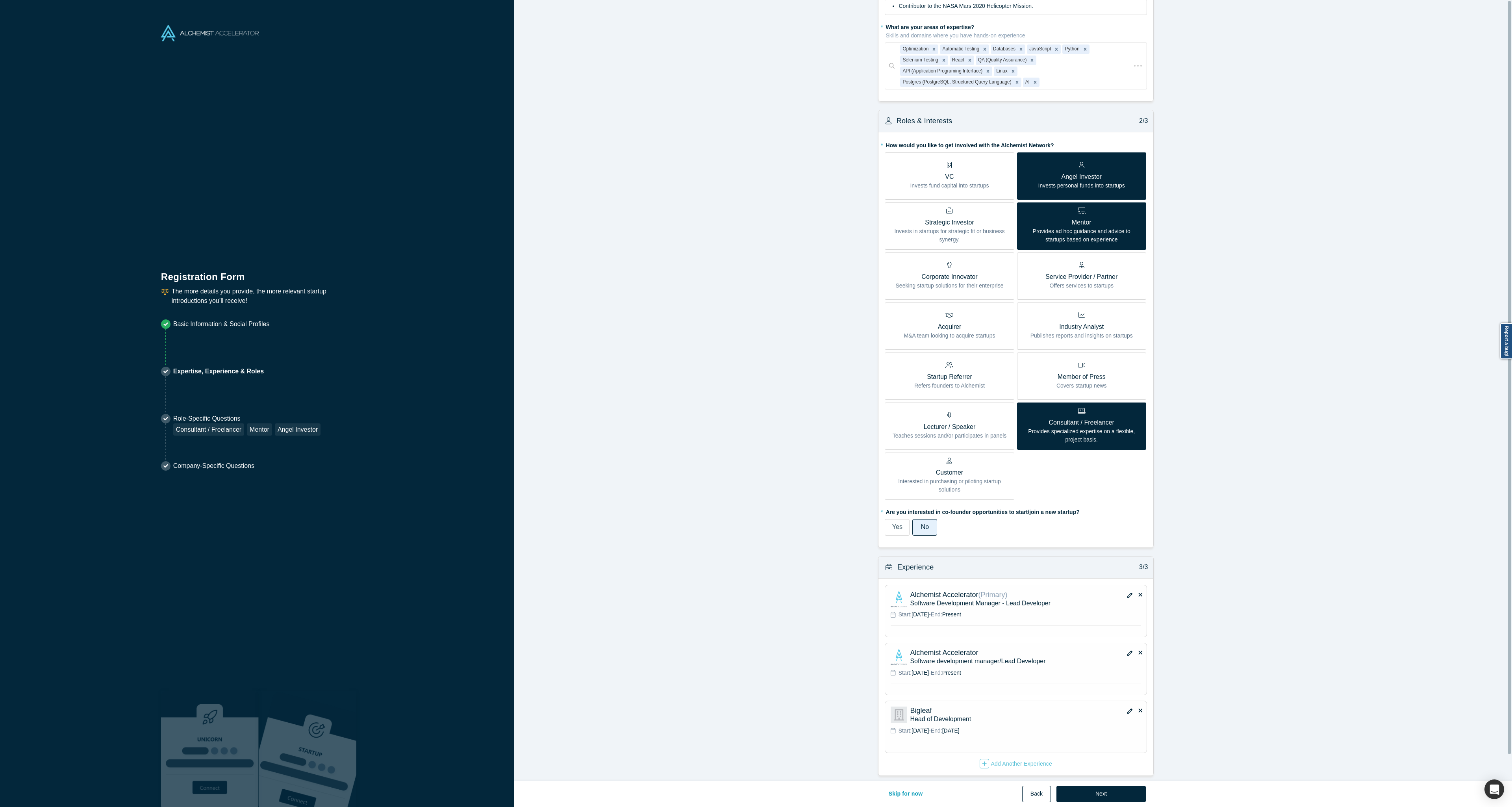
scroll to position [0, 0]
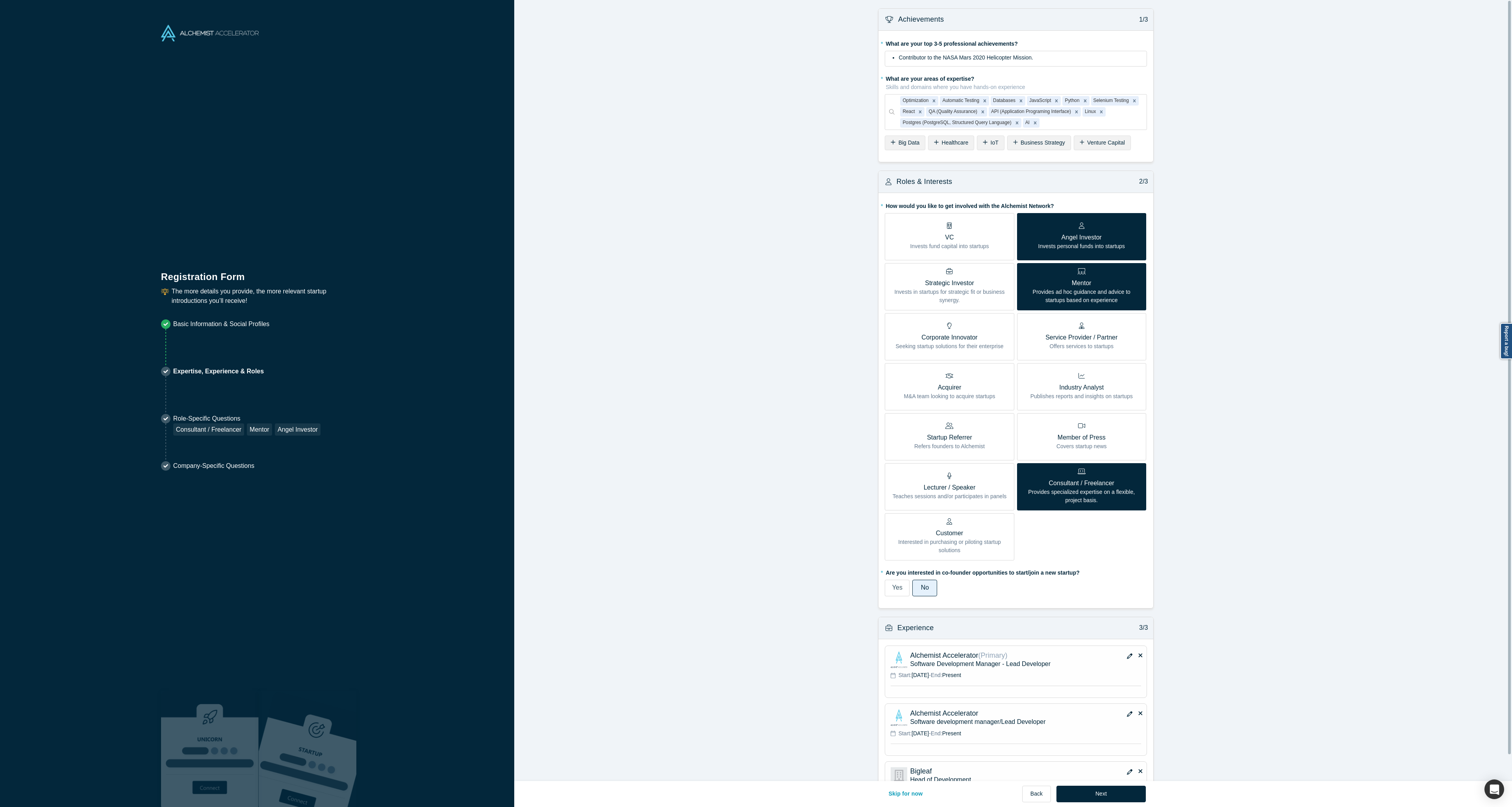
click at [1109, 495] on p "Provides specialized expertise on a flexible, project basis." at bounding box center [1082, 496] width 117 height 16
click at [0, 0] on input "Consultant / Freelancer Provides specialized expertise on a flexible, project b…" at bounding box center [0, 0] width 0 height 0
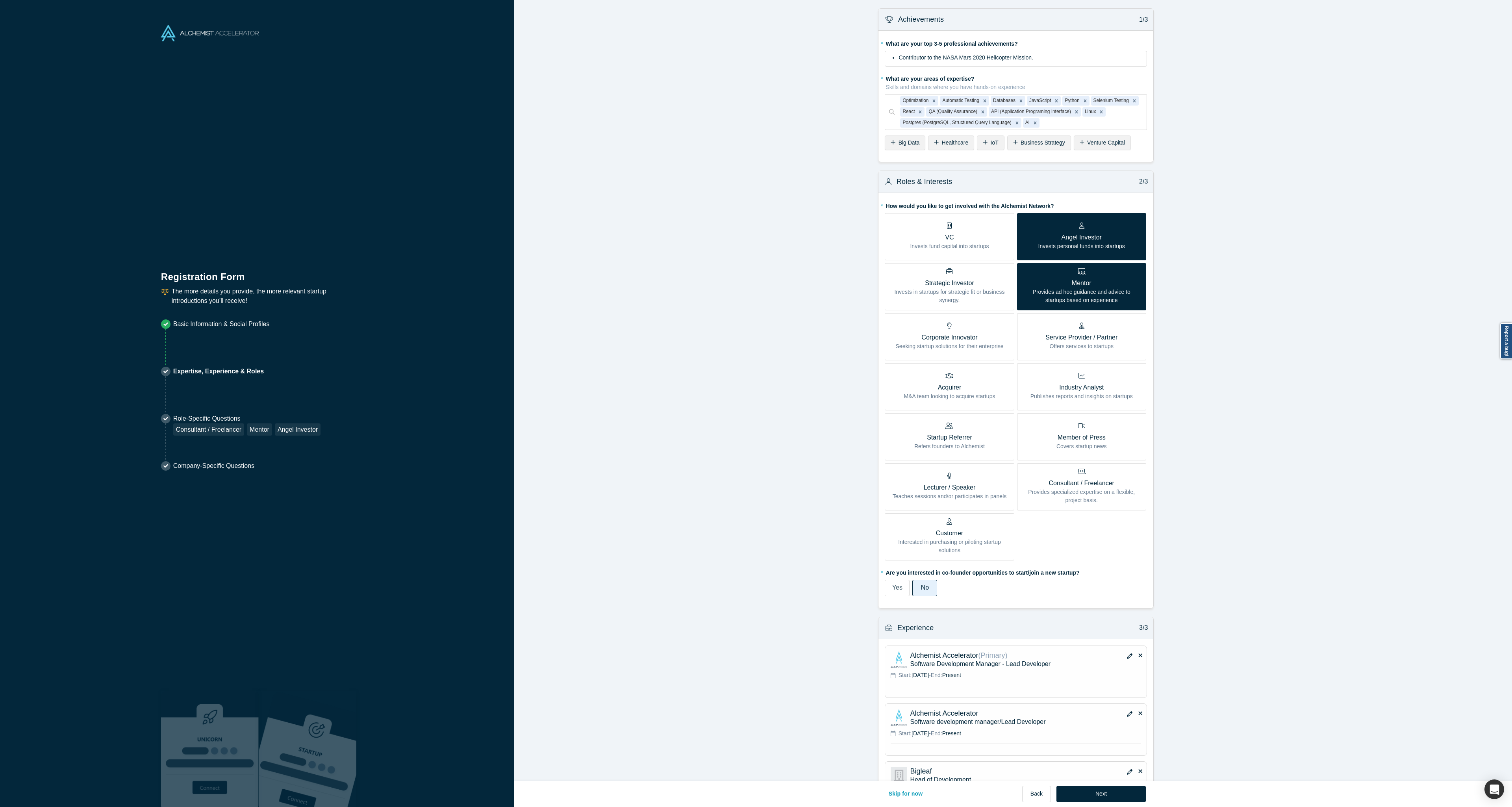
click at [1106, 487] on p "Consultant / Freelancer" at bounding box center [1082, 483] width 117 height 9
click at [0, 0] on input "Consultant / Freelancer Provides specialized expertise on a flexible, project b…" at bounding box center [0, 0] width 0 height 0
click at [1087, 239] on p "Angel Investor" at bounding box center [1082, 237] width 87 height 9
click at [0, 0] on input "Angel Investor Invests personal funds into startups" at bounding box center [0, 0] width 0 height 0
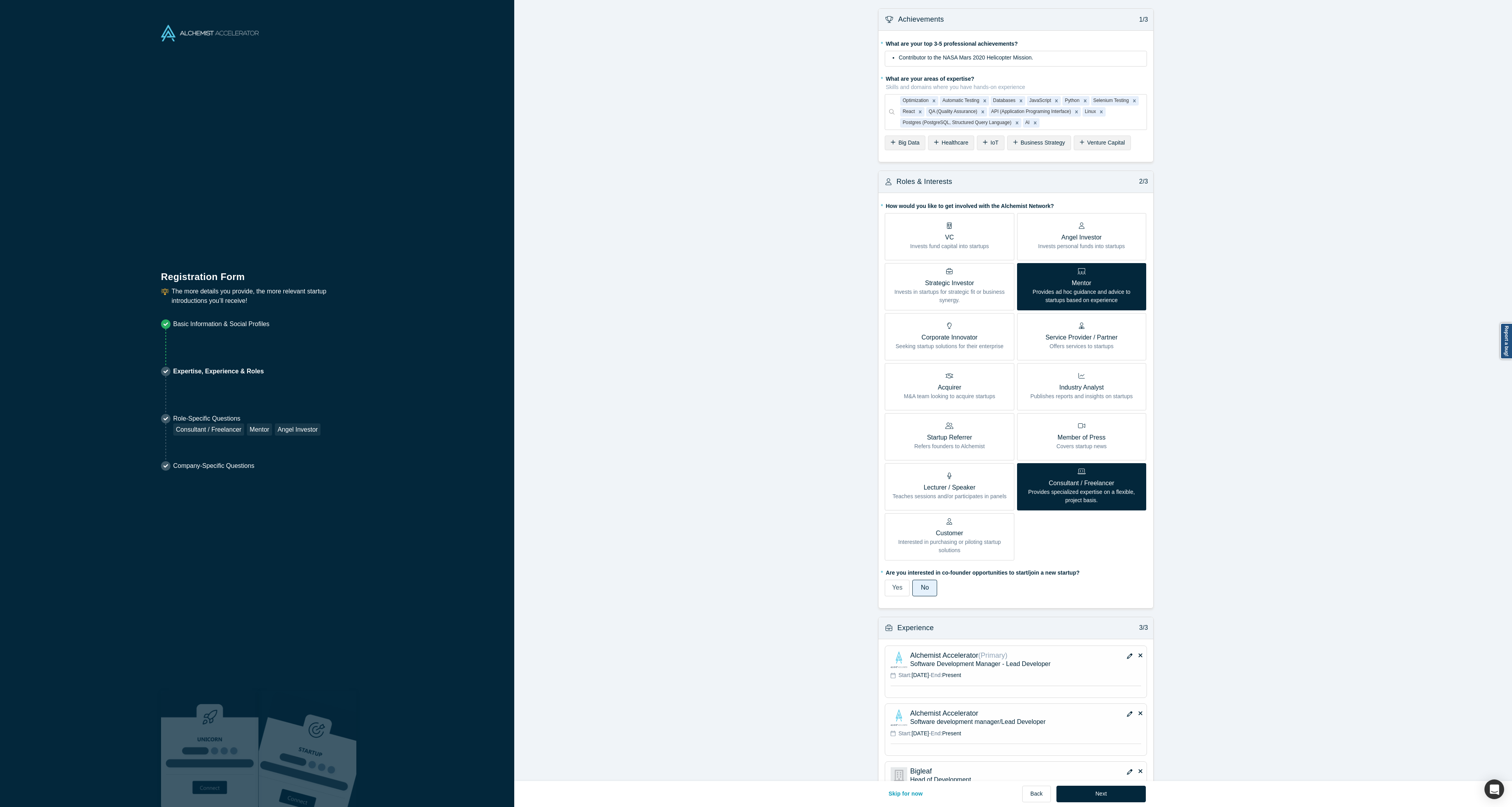
click at [1082, 299] on p "Provides ad hoc guidance and advice to startups based on experience" at bounding box center [1082, 296] width 117 height 16
click at [0, 0] on input "Mentor Provides ad hoc guidance and advice to startups based on experience" at bounding box center [0, 0] width 0 height 0
click at [1114, 792] on button "Next" at bounding box center [1101, 794] width 89 height 16
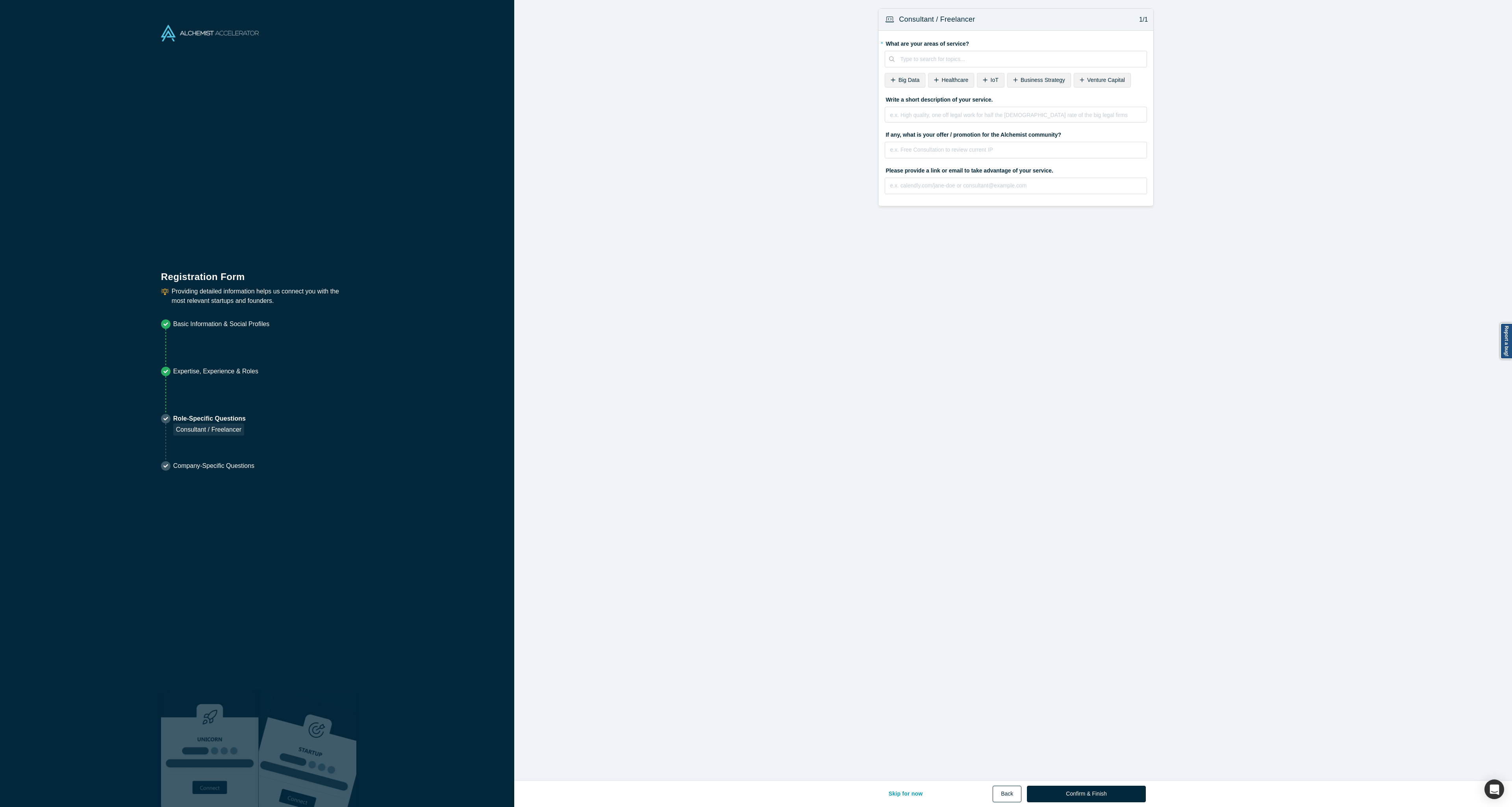
click at [1020, 792] on button "Back" at bounding box center [1007, 794] width 29 height 16
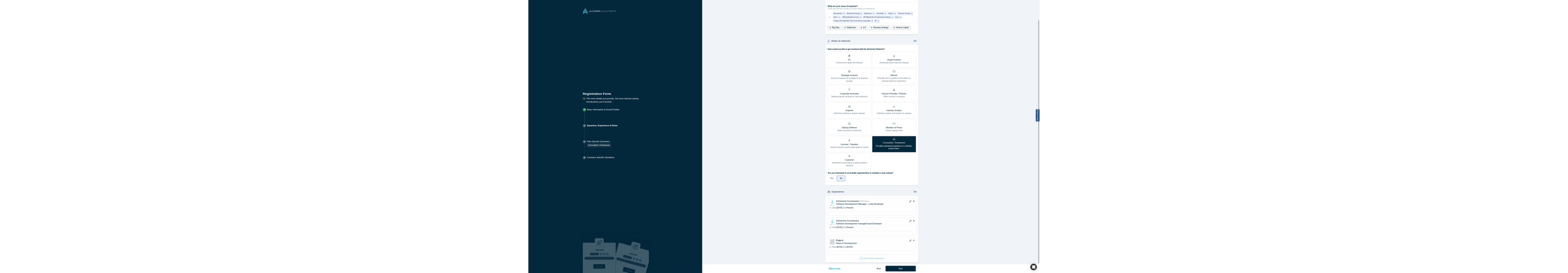
scroll to position [69, 0]
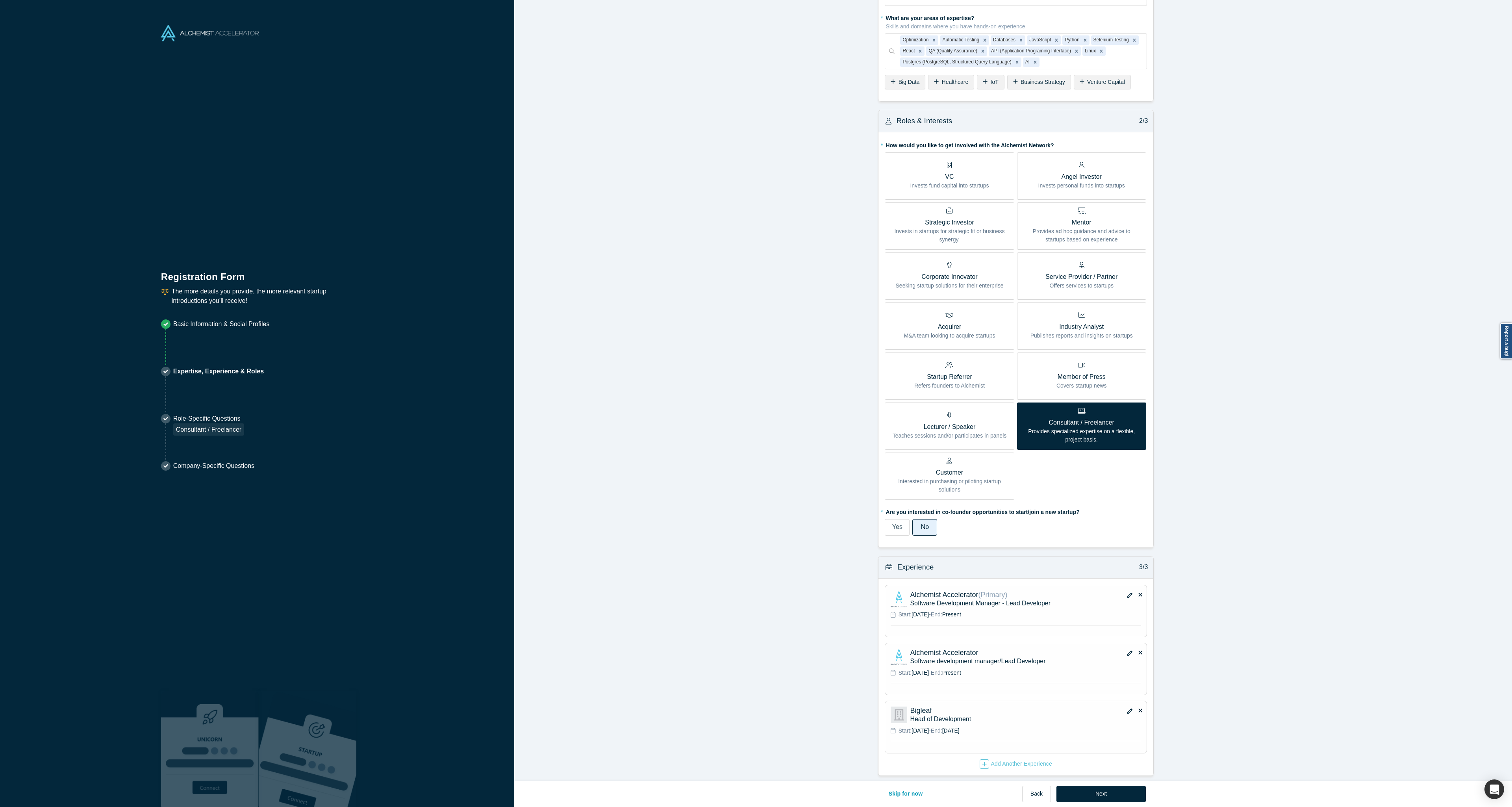
click at [1138, 649] on icon at bounding box center [1140, 652] width 4 height 6
click at [0, 0] on input "checkbox" at bounding box center [0, 0] width 0 height 0
click at [1083, 796] on button "Next" at bounding box center [1101, 794] width 89 height 16
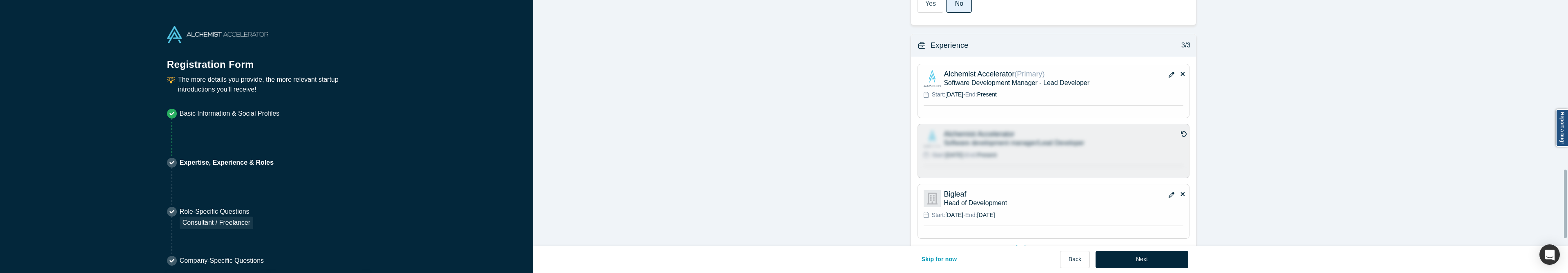
scroll to position [609, 0]
click at [1180, 129] on icon at bounding box center [1183, 132] width 6 height 6
click at [0, 0] on input "checkbox" at bounding box center [0, 0] width 0 height 0
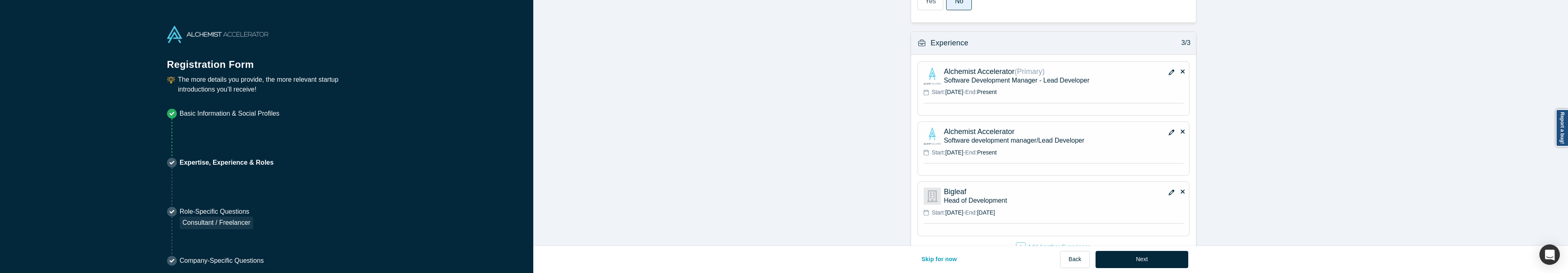
click at [1180, 131] on icon at bounding box center [1182, 132] width 4 height 4
click at [0, 0] on input "checkbox" at bounding box center [0, 0] width 0 height 0
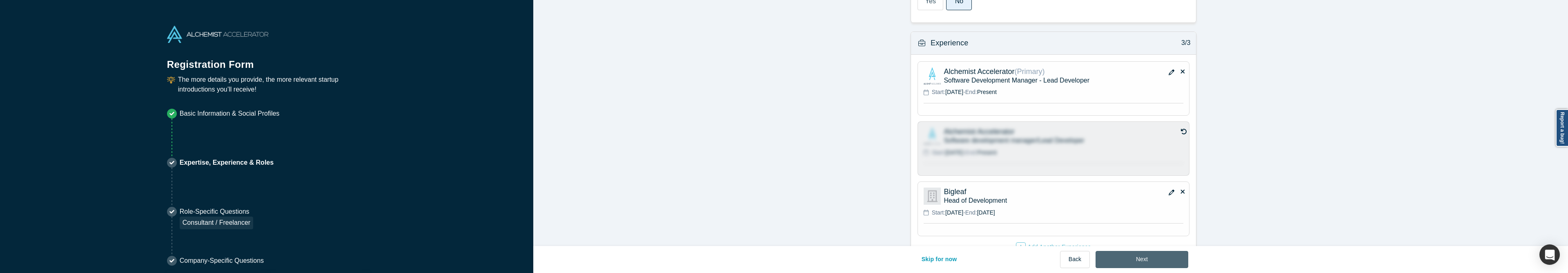
click at [1141, 263] on button "Next" at bounding box center [1142, 260] width 93 height 17
click at [1181, 132] on icon at bounding box center [1183, 132] width 6 height 6
click at [0, 0] on input "checkbox" at bounding box center [0, 0] width 0 height 0
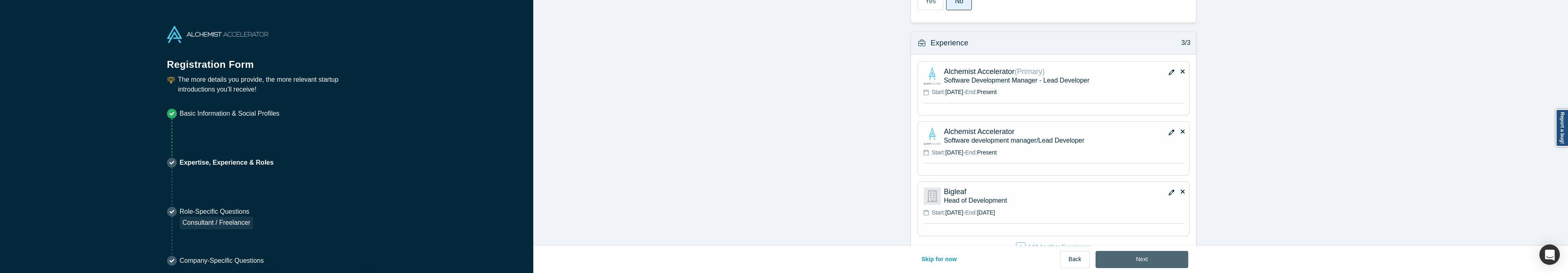
click at [1168, 259] on button "Next" at bounding box center [1142, 260] width 93 height 17
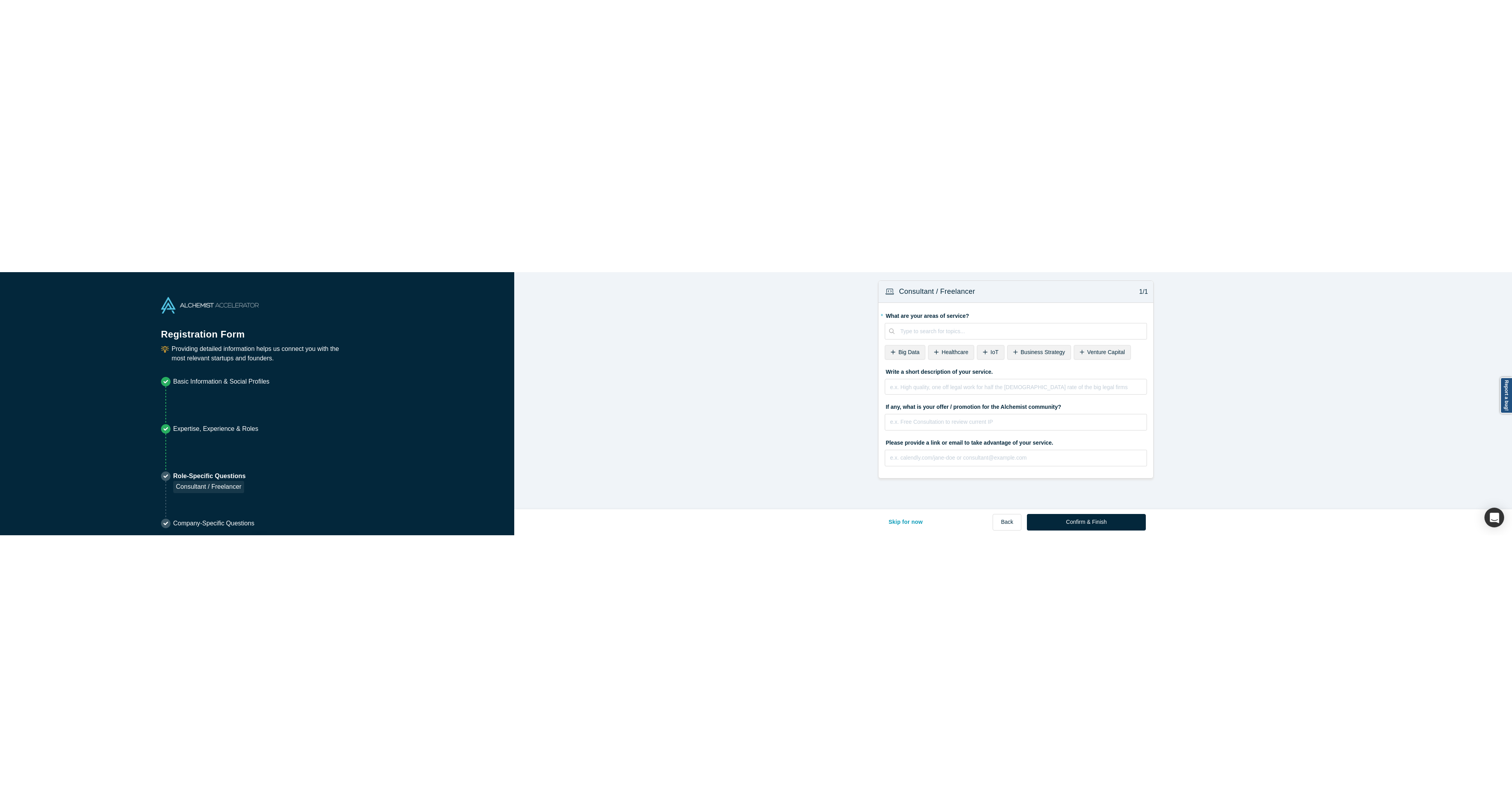
scroll to position [0, 0]
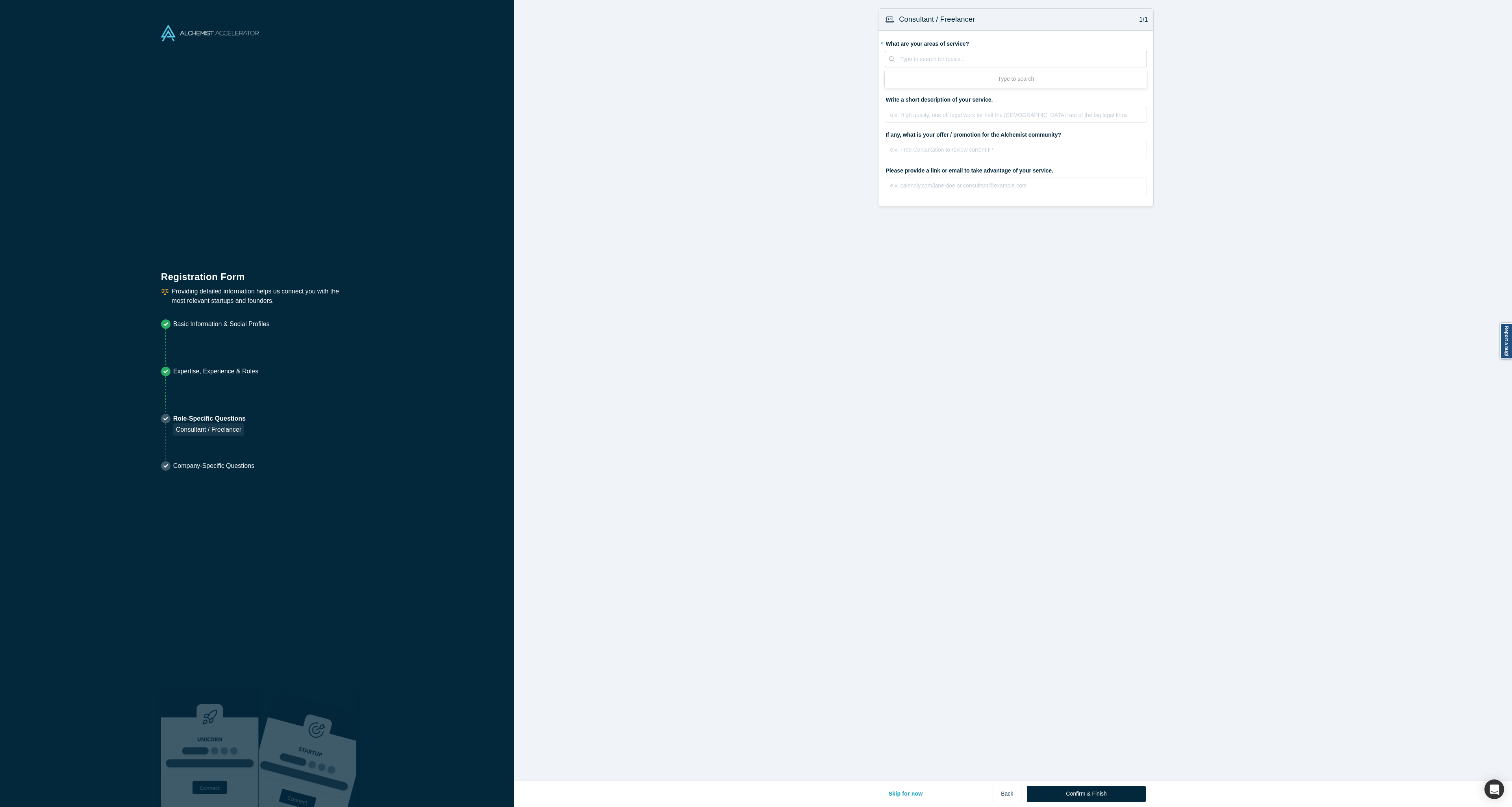
click at [1066, 62] on div at bounding box center [1021, 59] width 241 height 10
type input "Ai"
click at [992, 83] on div "IoT" at bounding box center [990, 80] width 27 height 15
click at [1098, 51] on div "Gen ai IoT" at bounding box center [1015, 59] width 262 height 16
type input "Dev"
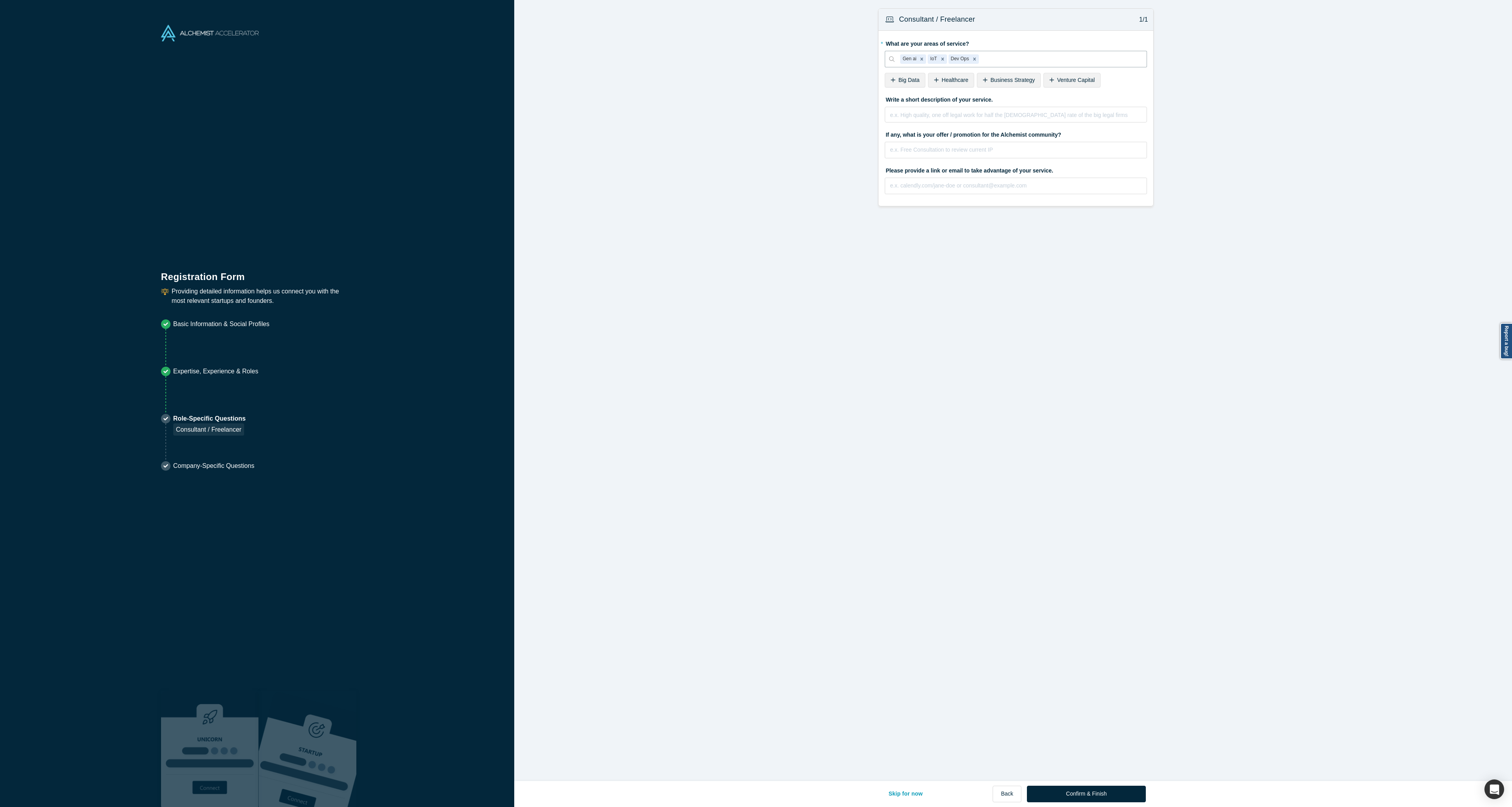
type input "C"
type input "Soft"
click at [977, 110] on div "rdw-editor" at bounding box center [1016, 113] width 252 height 8
click at [1021, 203] on fieldset "* What are your areas of service? Gen ai IoT Dev Ops Software Engineering To pi…" at bounding box center [1015, 143] width 262 height 212
click at [961, 113] on div "rdw-editor" at bounding box center [1016, 113] width 252 height 8
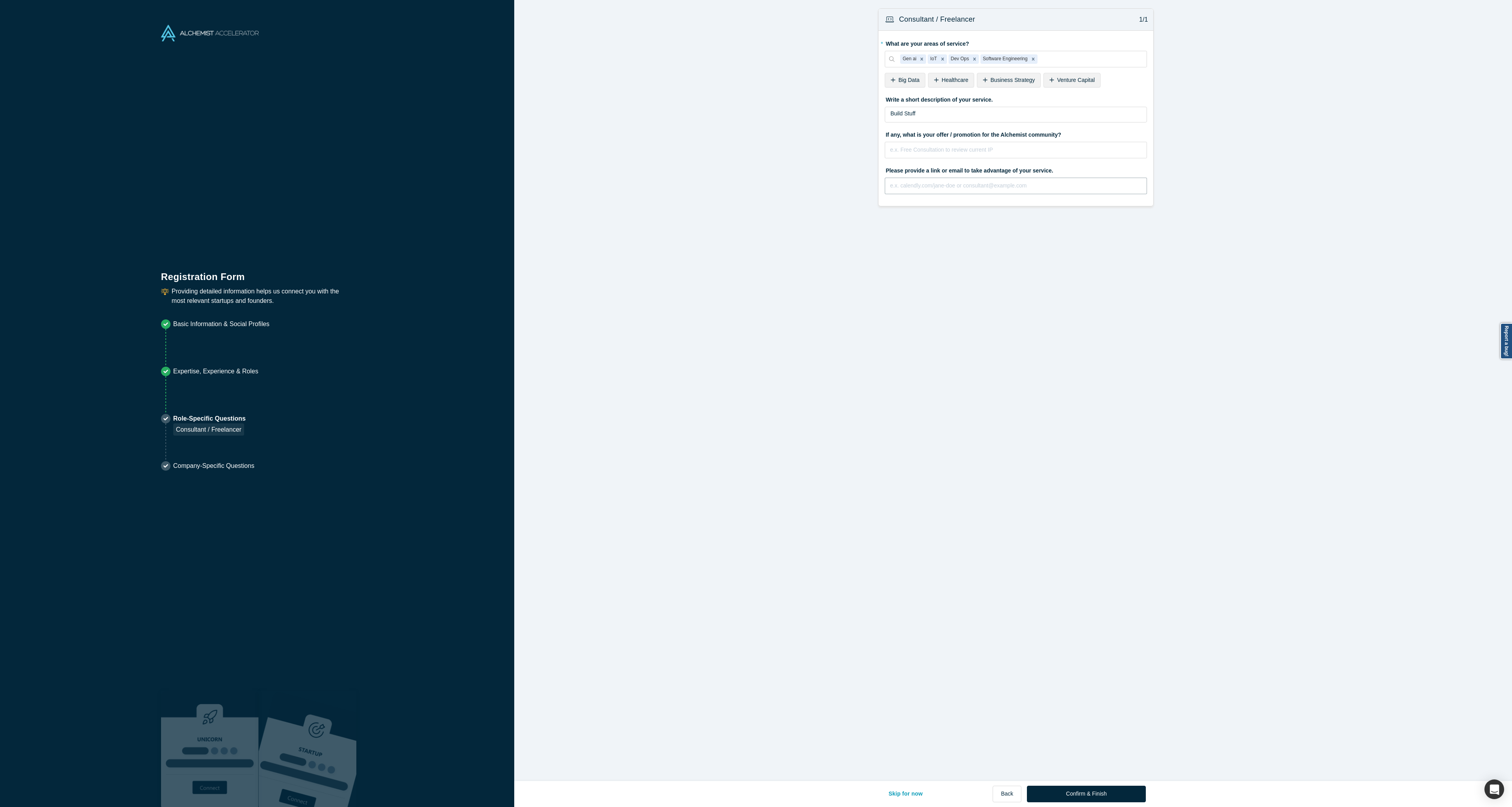
click at [919, 238] on div "Consultant / Freelancer 1/1 * What are your areas of service? Gen ai IoT Dev Op…" at bounding box center [1016, 393] width 1004 height 786
click at [1085, 800] on button "Confirm & Finish" at bounding box center [1086, 794] width 119 height 16
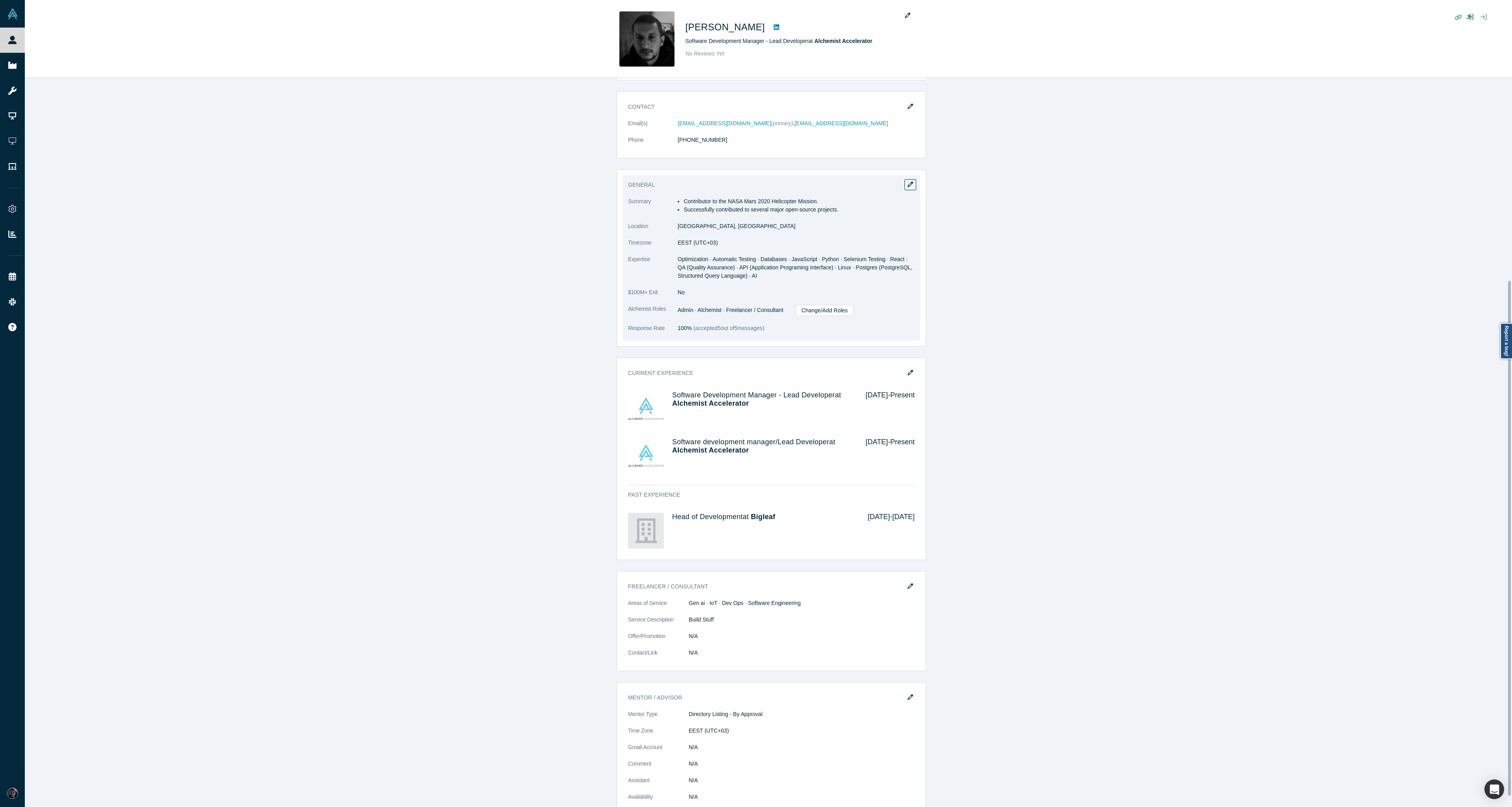
scroll to position [301, 0]
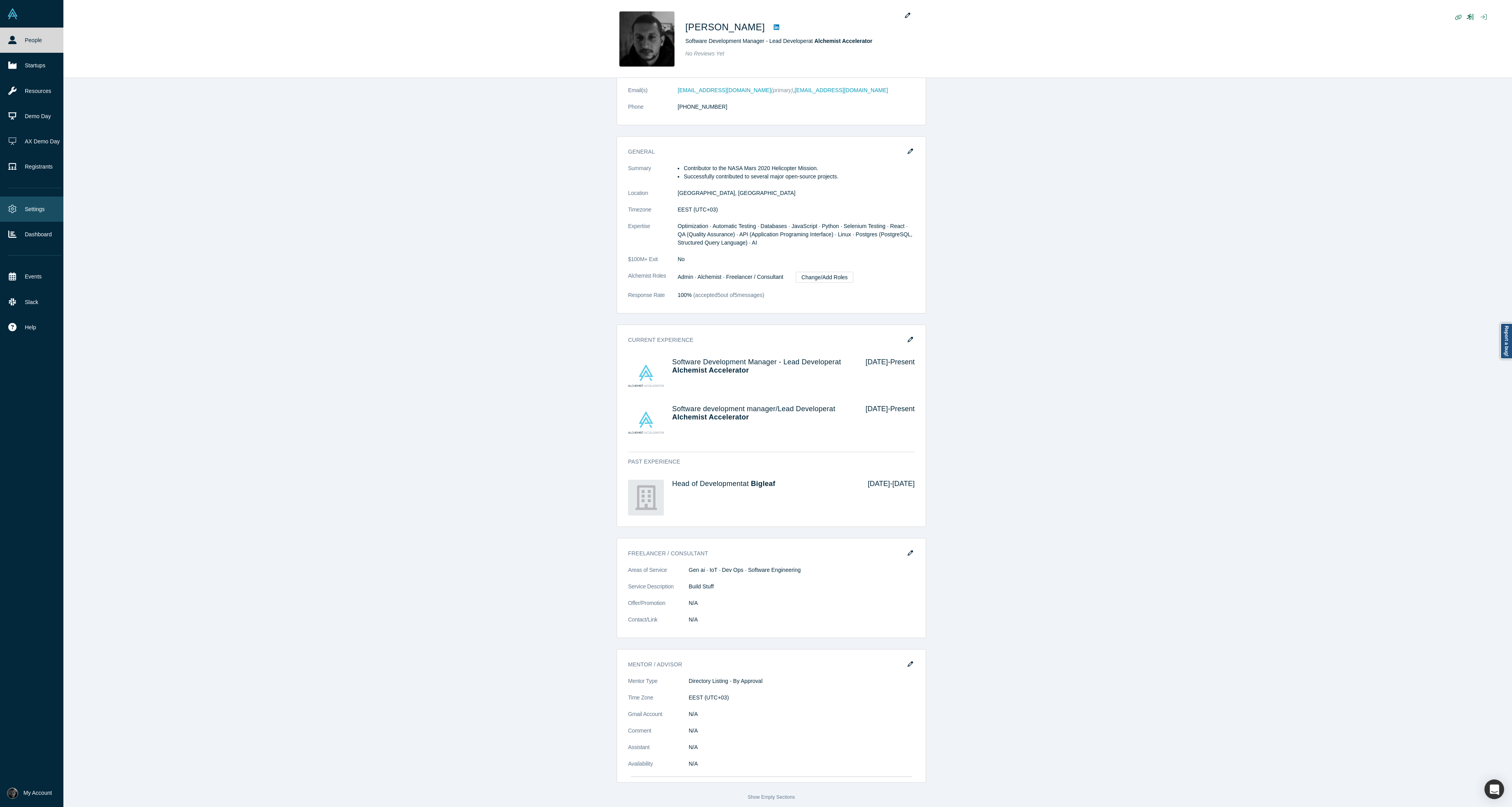
click at [16, 211] on link "Settings" at bounding box center [35, 209] width 69 height 25
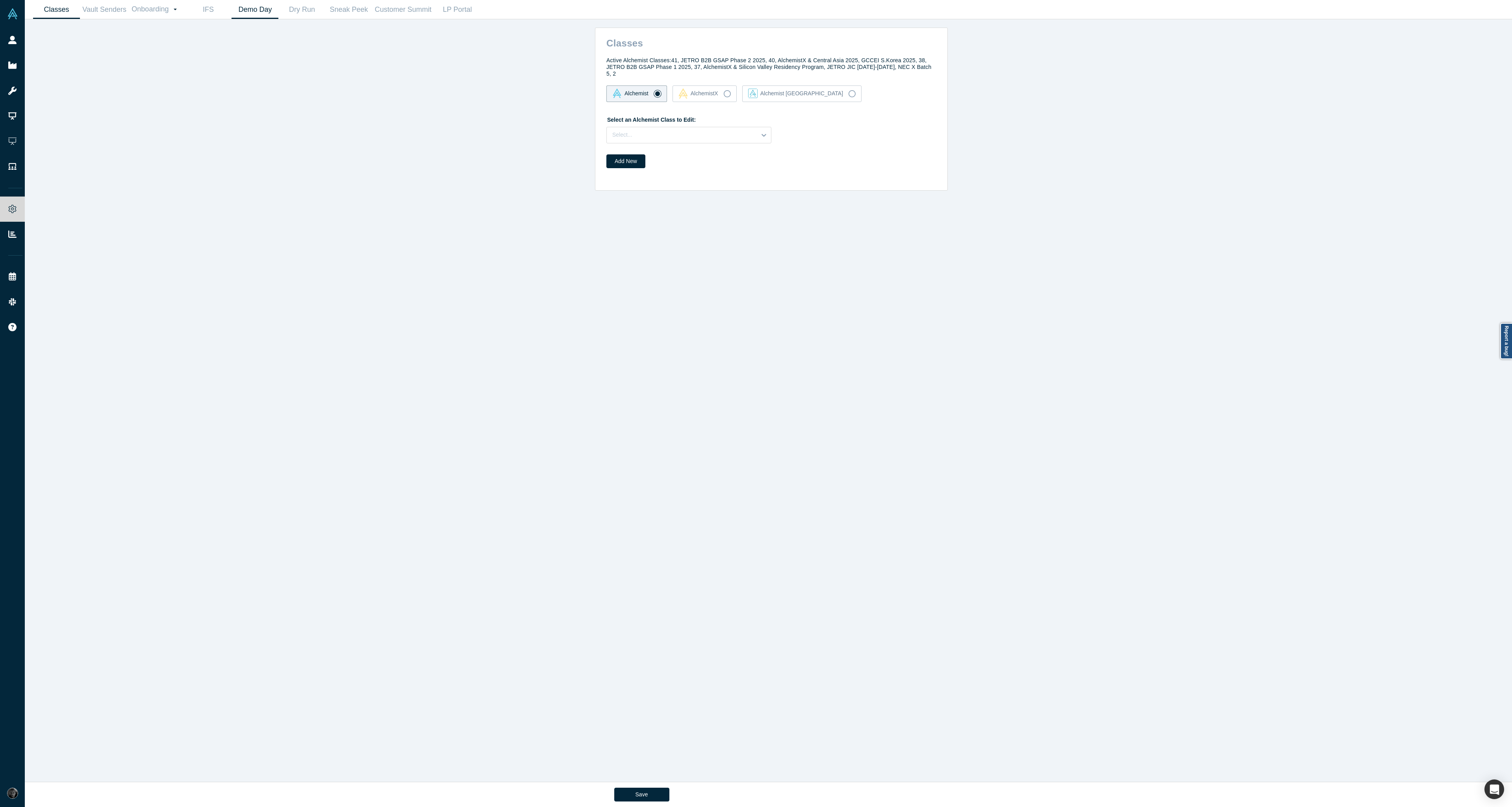
click at [260, 9] on link "Demo Day" at bounding box center [255, 10] width 47 height 19
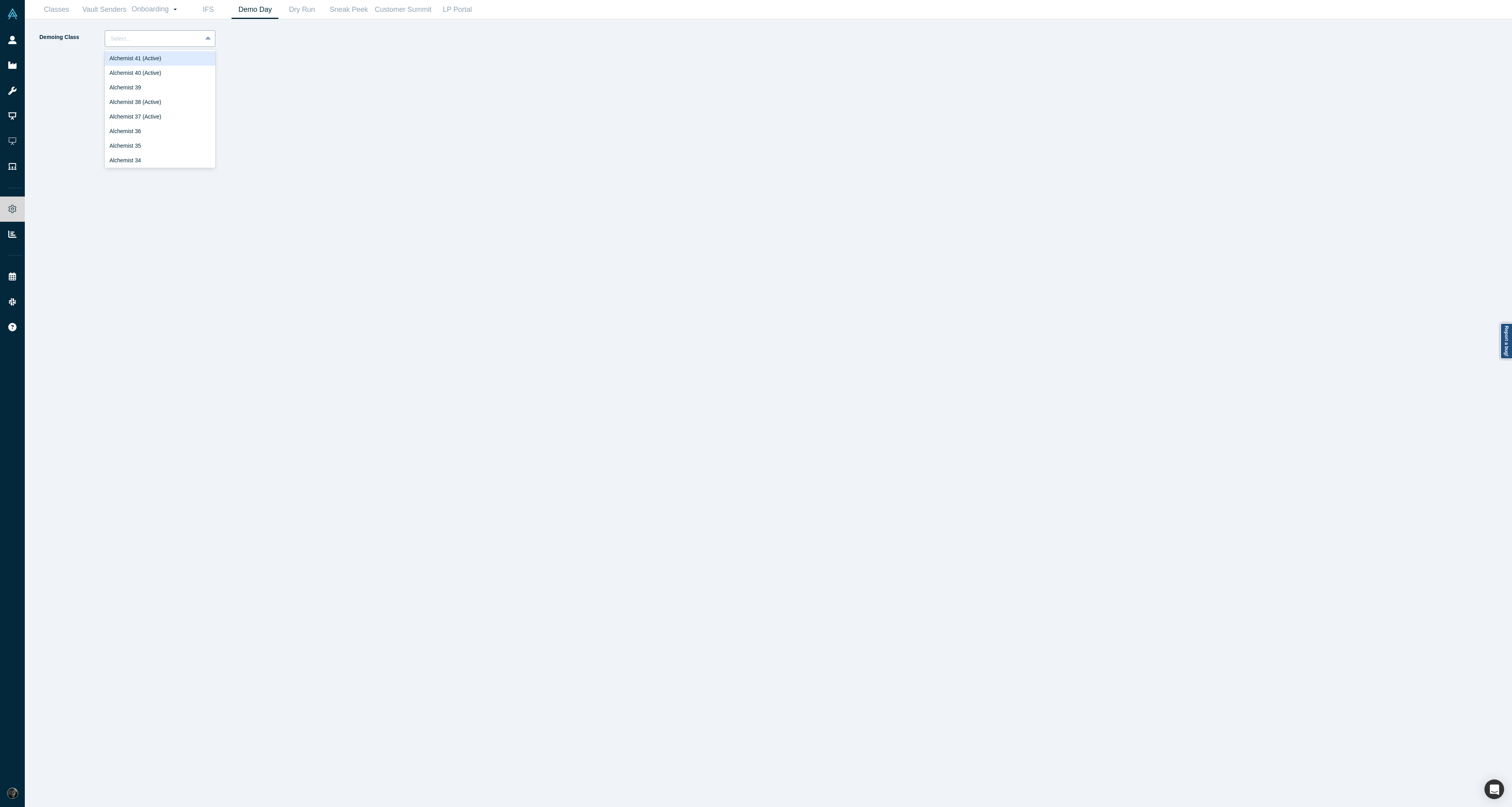
click at [191, 45] on div "Select..." at bounding box center [153, 39] width 97 height 13
click at [187, 73] on div "Alchemist 40 (Active)" at bounding box center [160, 73] width 111 height 15
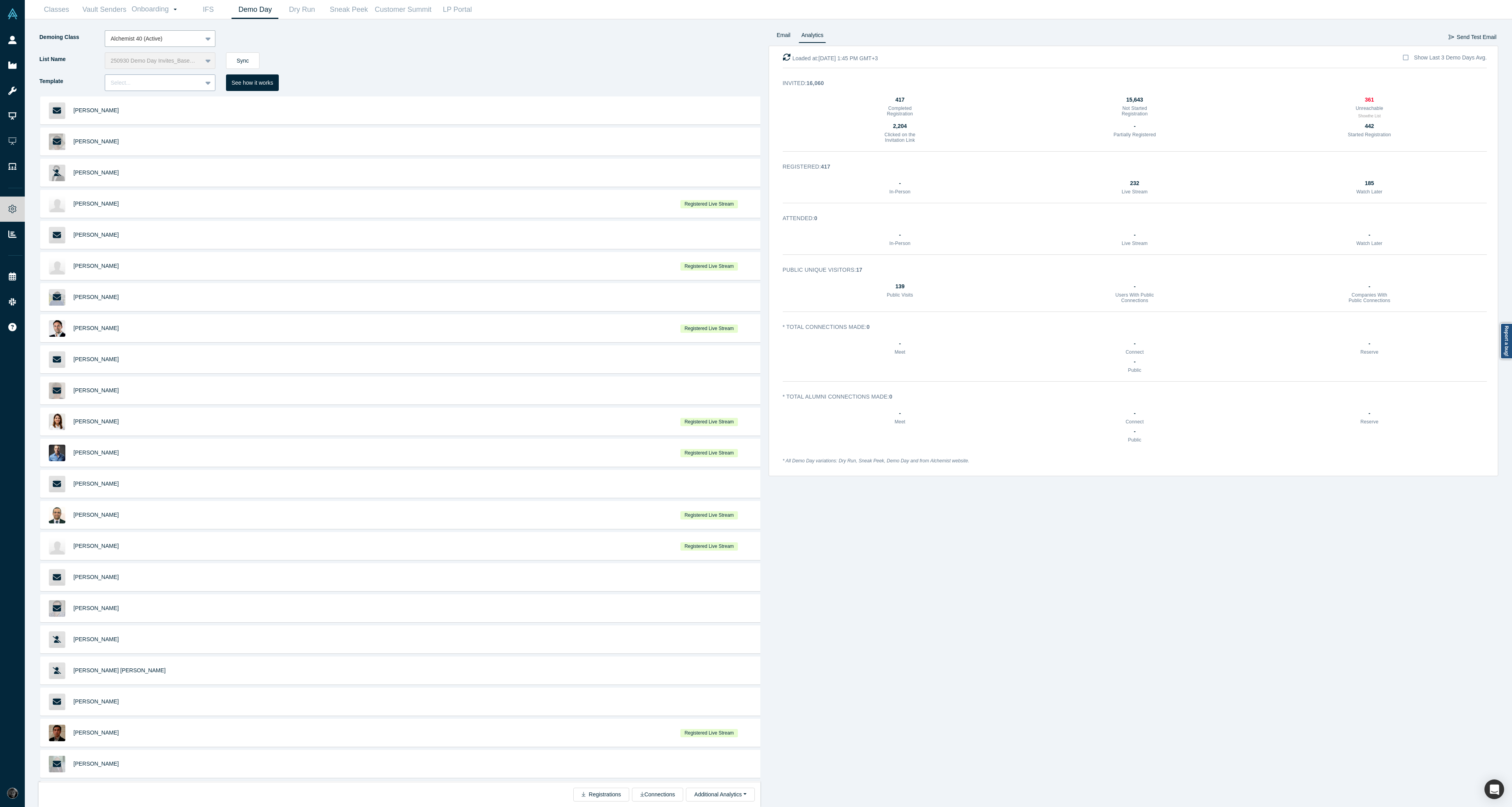
click at [193, 85] on div at bounding box center [154, 83] width 86 height 10
click at [171, 147] on div "Auto: Reminder to register" at bounding box center [160, 146] width 111 height 15
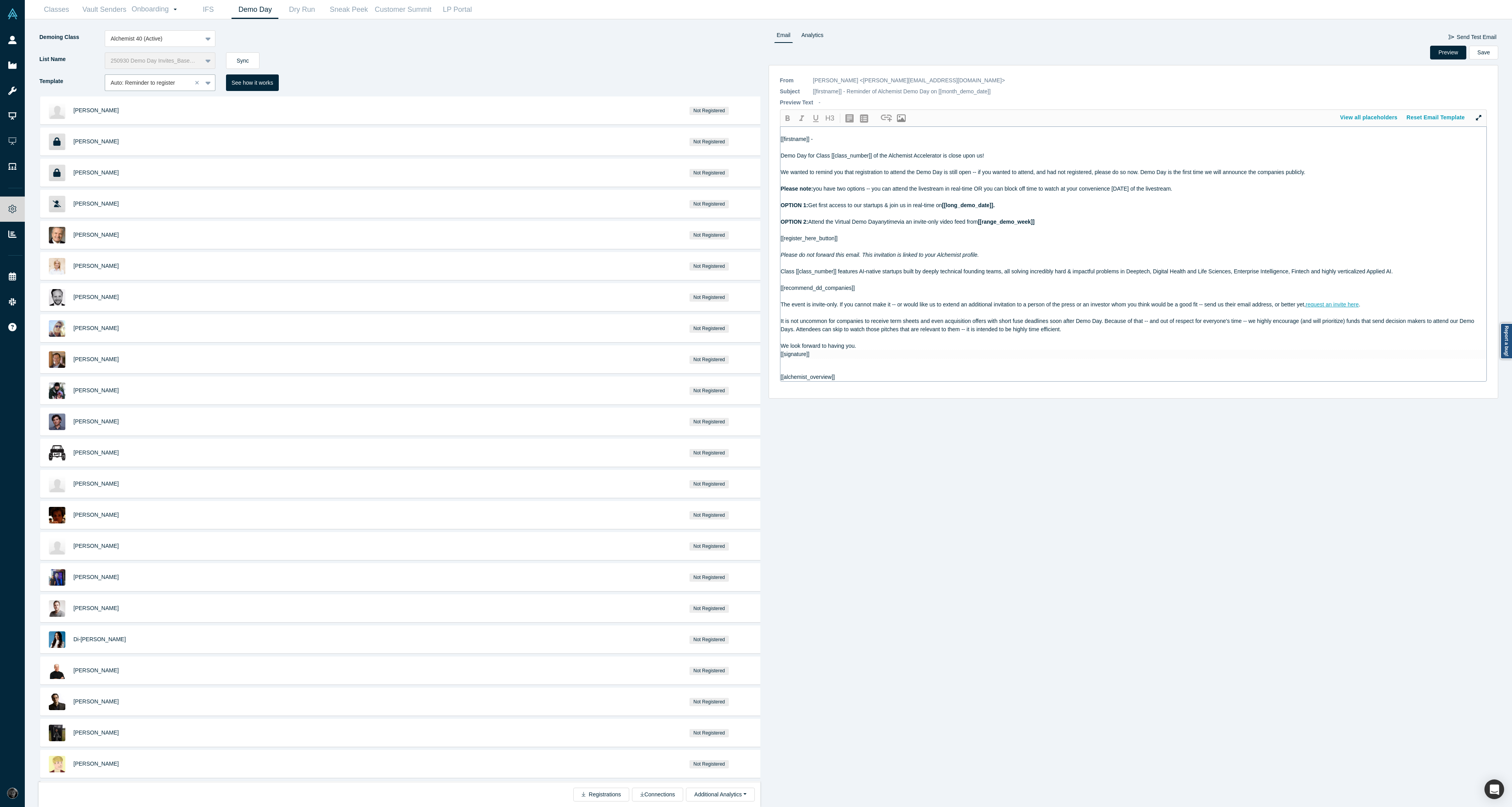
click at [977, 170] on span "We wanted to remind you that registration to attend the Demo Day is still open …" at bounding box center [1043, 172] width 525 height 6
click at [1398, 171] on div "We wanted to remind you that registration to attend the Demo Day is still open …" at bounding box center [1133, 172] width 706 height 8
click at [1306, 175] on span "We wanted to remind you that registration to attend the Demo Day is still open …" at bounding box center [1081, 172] width 600 height 6
click at [1405, 174] on div "We wanted to remind you that registration to attend the Demo Day is still open …" at bounding box center [1133, 172] width 706 height 8
click at [1462, 174] on div "We wanted to remind you that registration to attend the Demo Day is still open …" at bounding box center [1133, 172] width 706 height 8
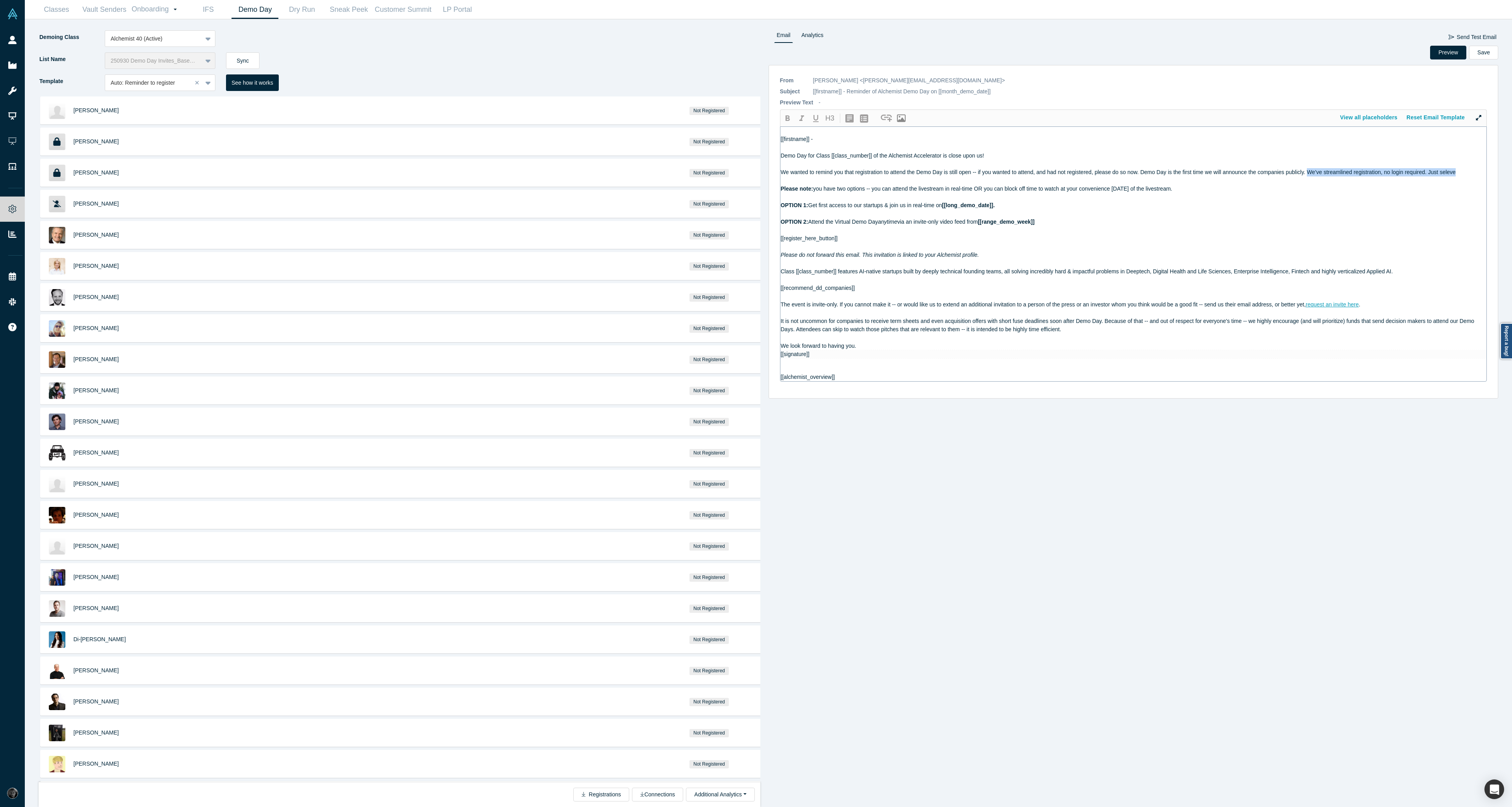
drag, startPoint x: 1308, startPoint y: 173, endPoint x: 1462, endPoint y: 177, distance: 154.1
click at [1462, 177] on div "[[firstname]] - Demo Day for Class [[class_number]] of the Alchemist Accelerato…" at bounding box center [1133, 254] width 706 height 254
copy span "We’ve streamlined registration, no login required. Just seleve"
